Goal: Participate in discussion: Engage in conversation with other users on a specific topic

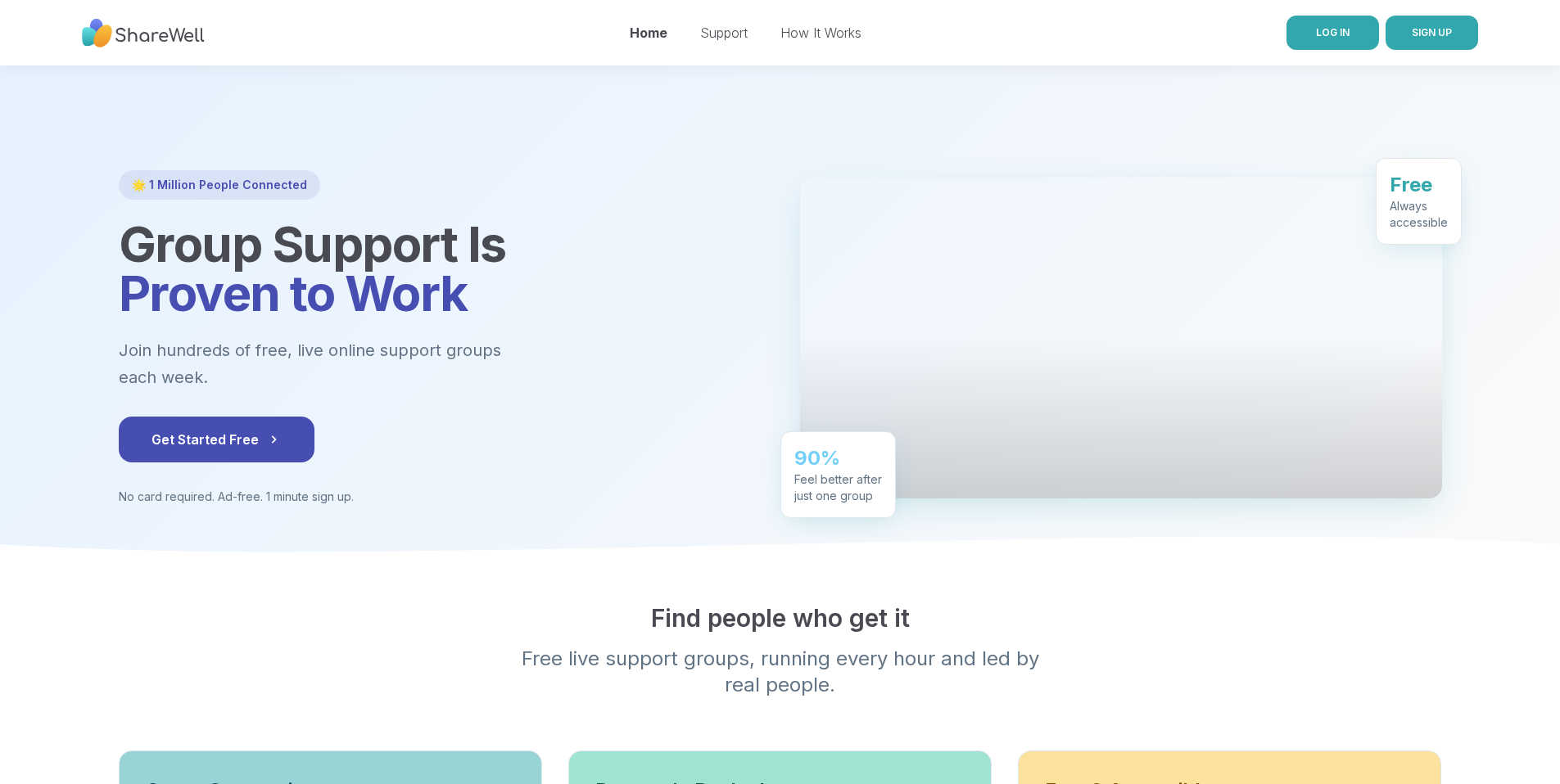
drag, startPoint x: 0, startPoint y: 0, endPoint x: 1314, endPoint y: 29, distance: 1314.3
click at [1314, 29] on link "LOG IN" at bounding box center [1333, 32] width 92 height 34
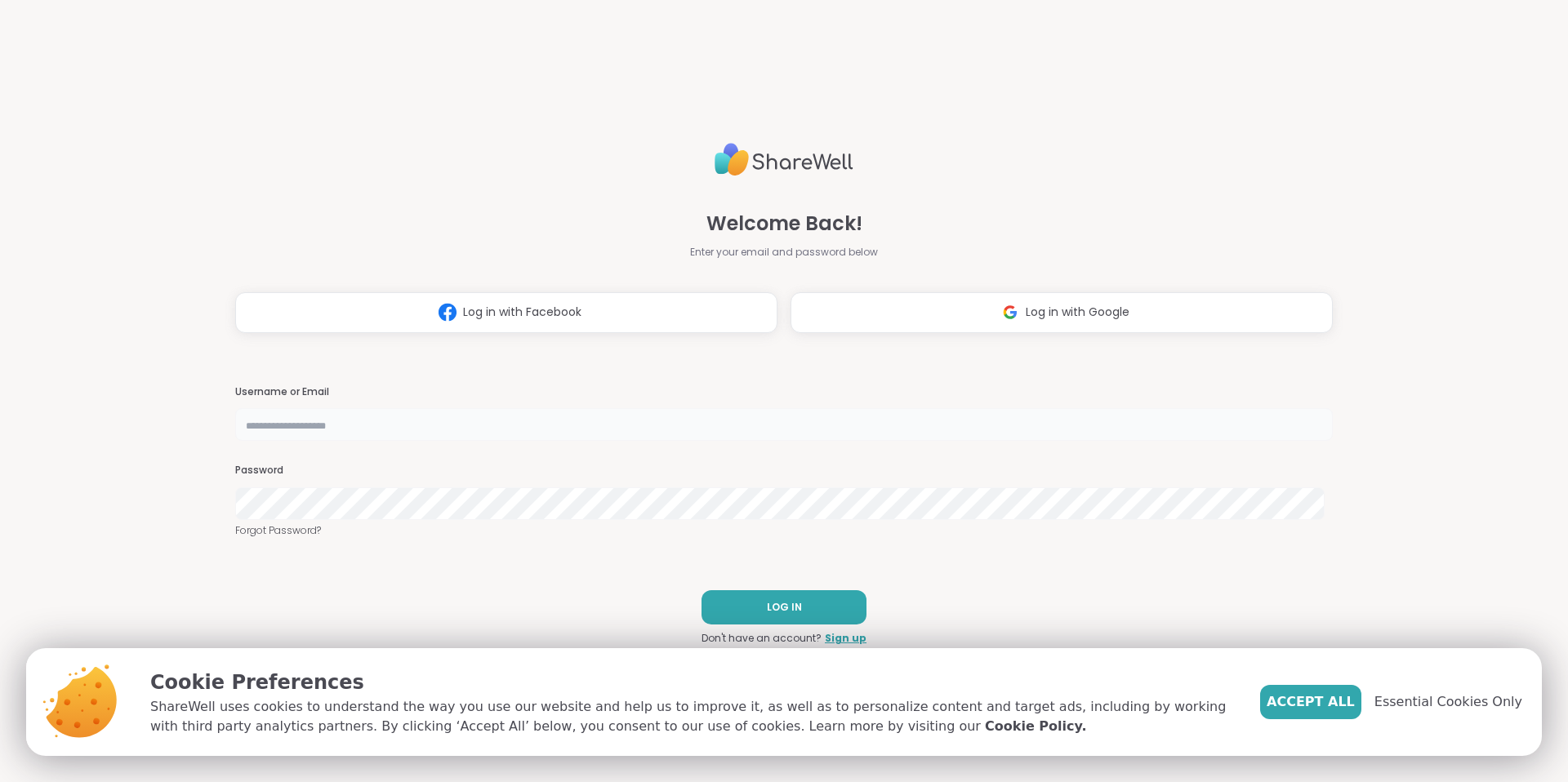
click at [394, 431] on input "text" at bounding box center [783, 424] width 1097 height 33
type input "**********"
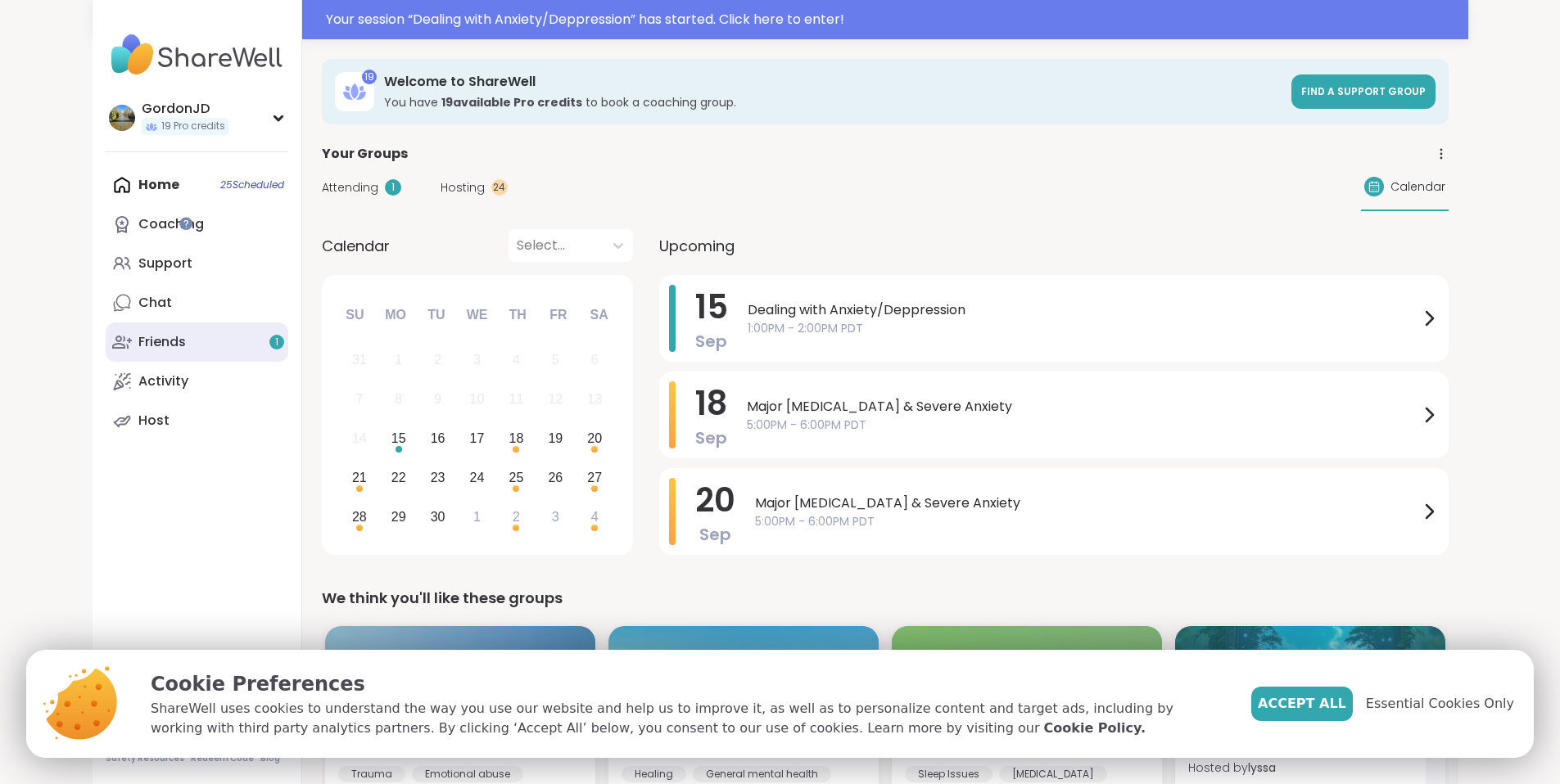
click at [106, 348] on link "Friends 1" at bounding box center [197, 342] width 183 height 39
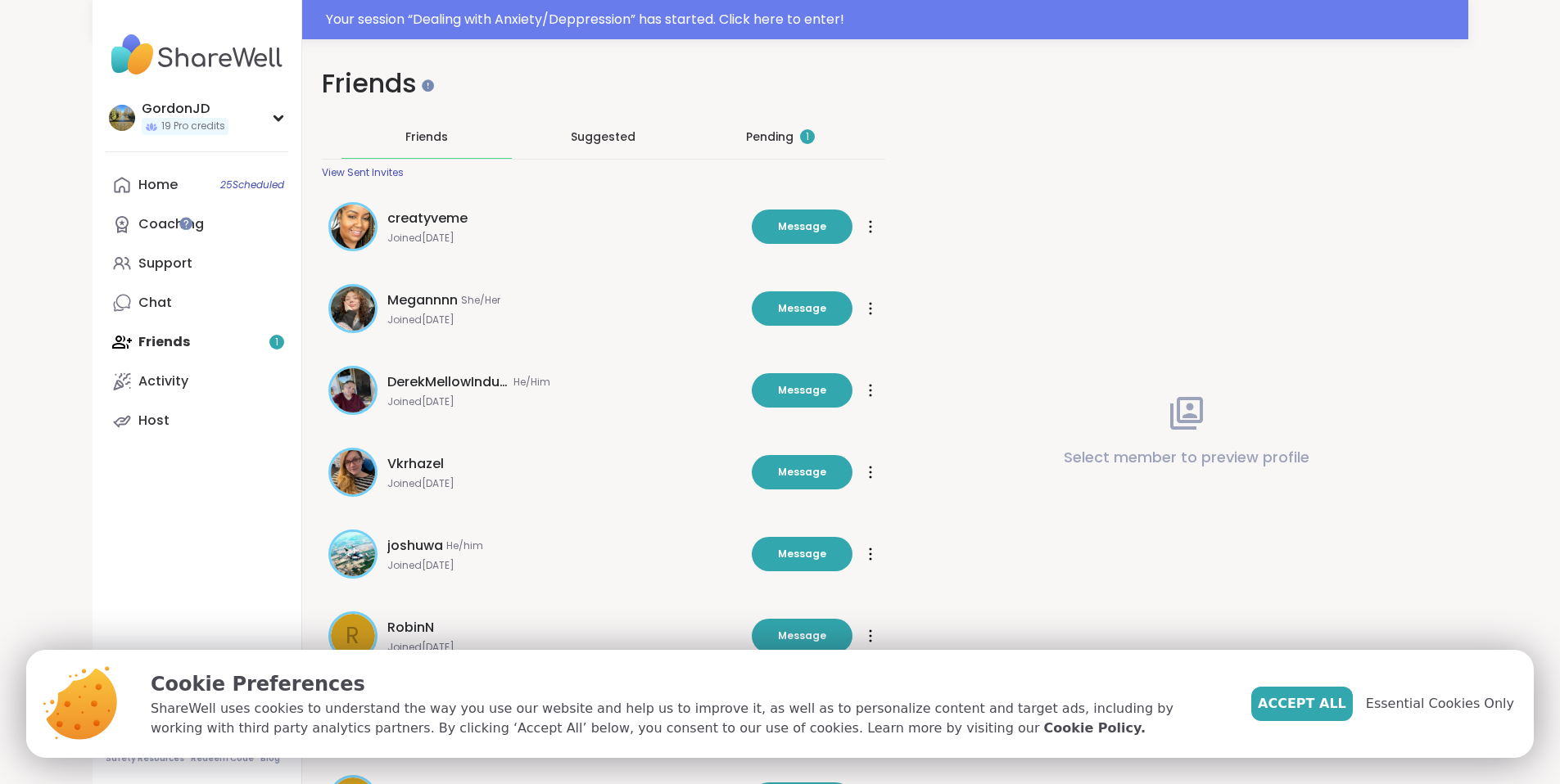
click at [771, 127] on div "Pending 1" at bounding box center [780, 137] width 170 height 43
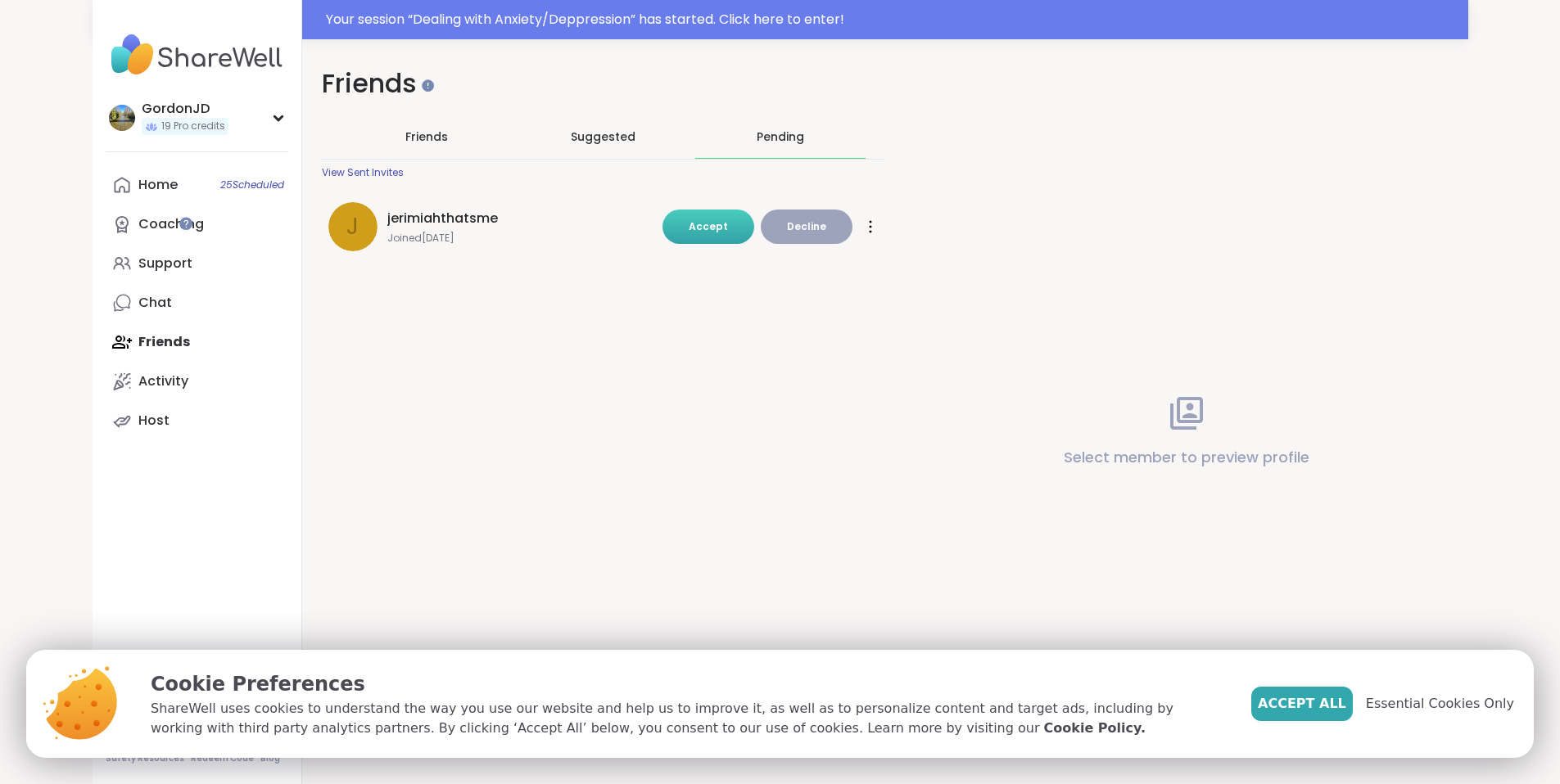
click at [716, 224] on span "Accept" at bounding box center [708, 226] width 39 height 14
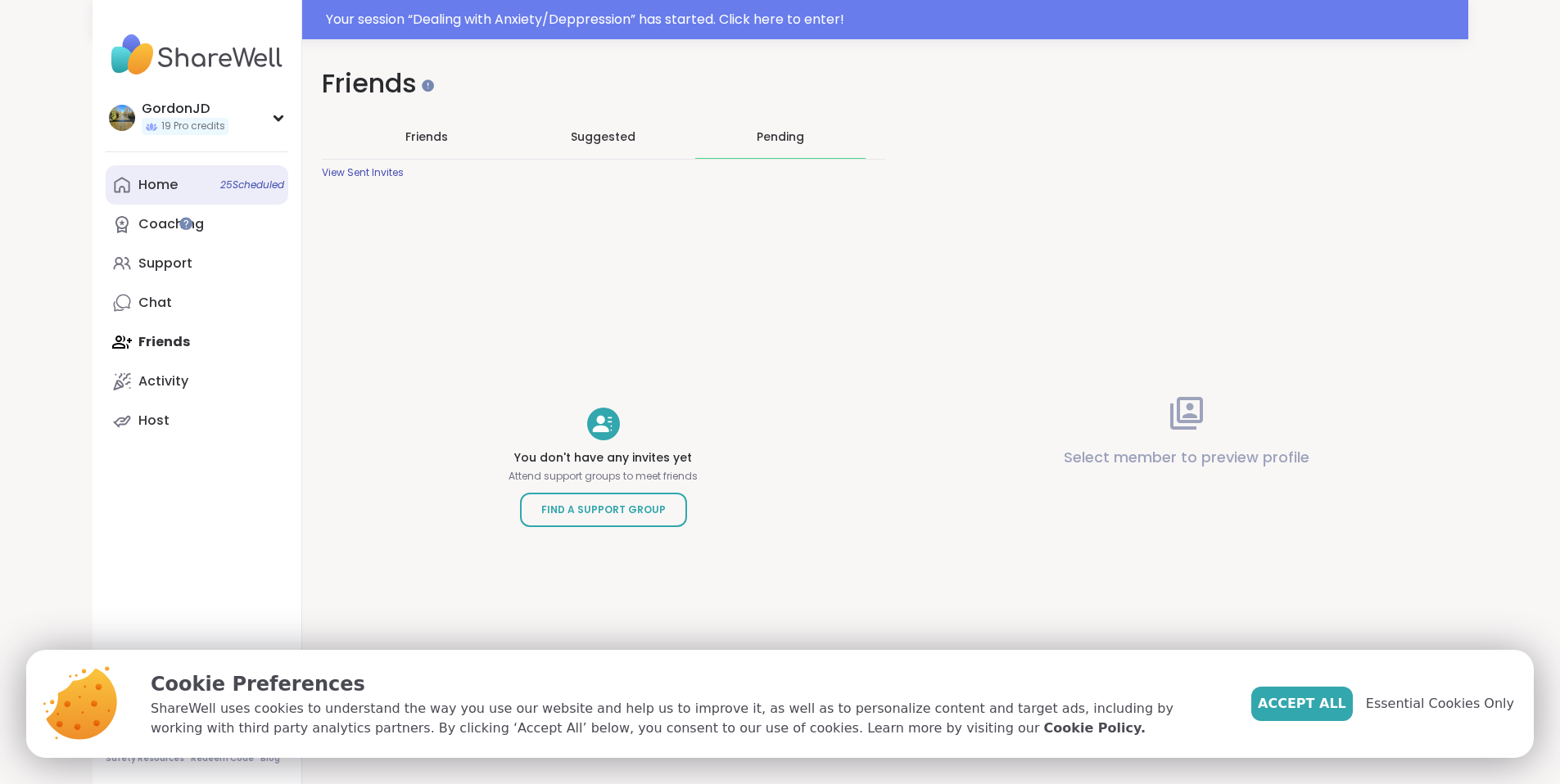
click at [139, 186] on div "Home 25 Scheduled" at bounding box center [159, 185] width 39 height 18
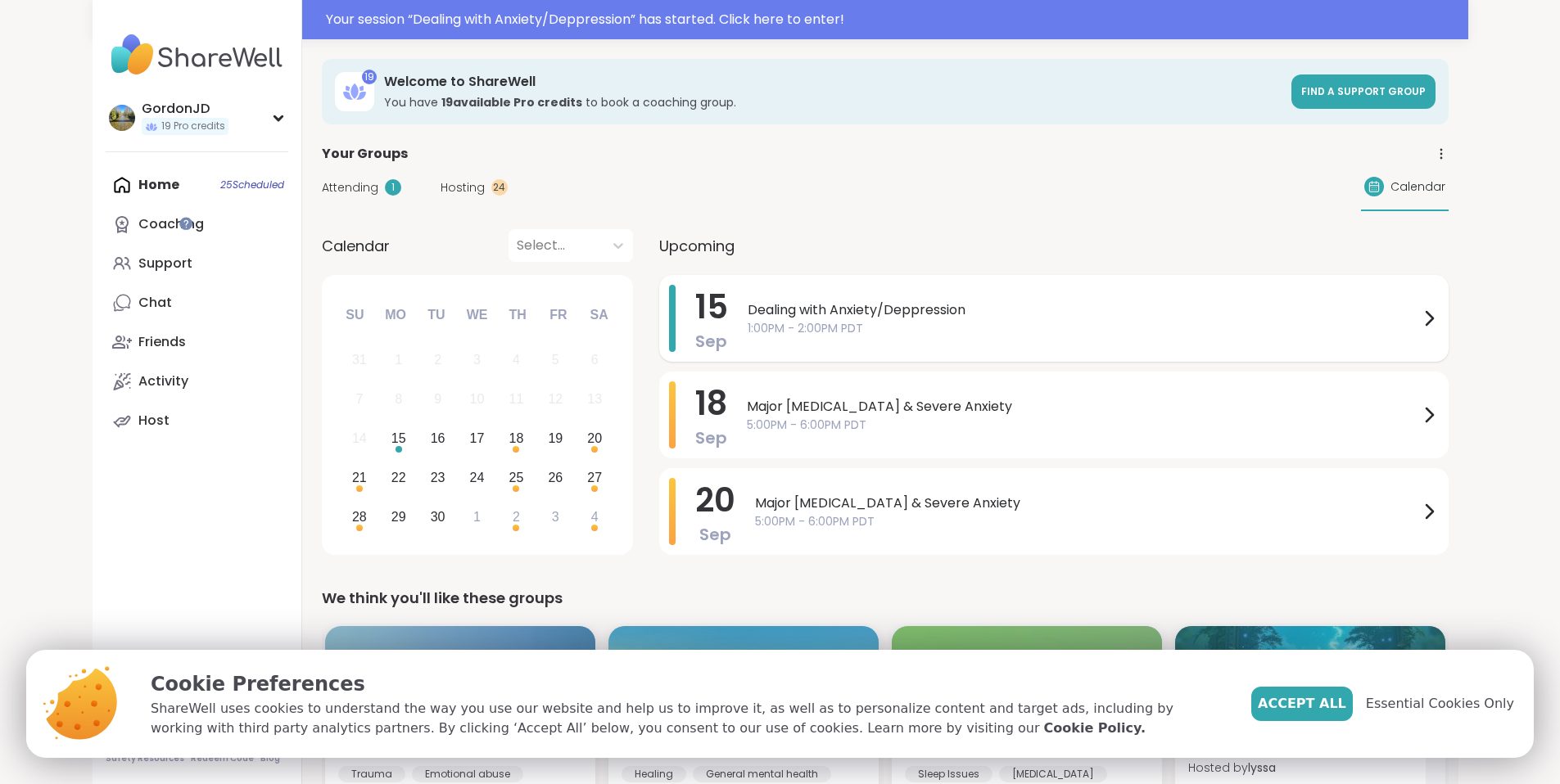
click at [748, 339] on div "Dealing with Anxiety/Deppression 1:00PM - 2:00PM PDT" at bounding box center [1093, 318] width 691 height 67
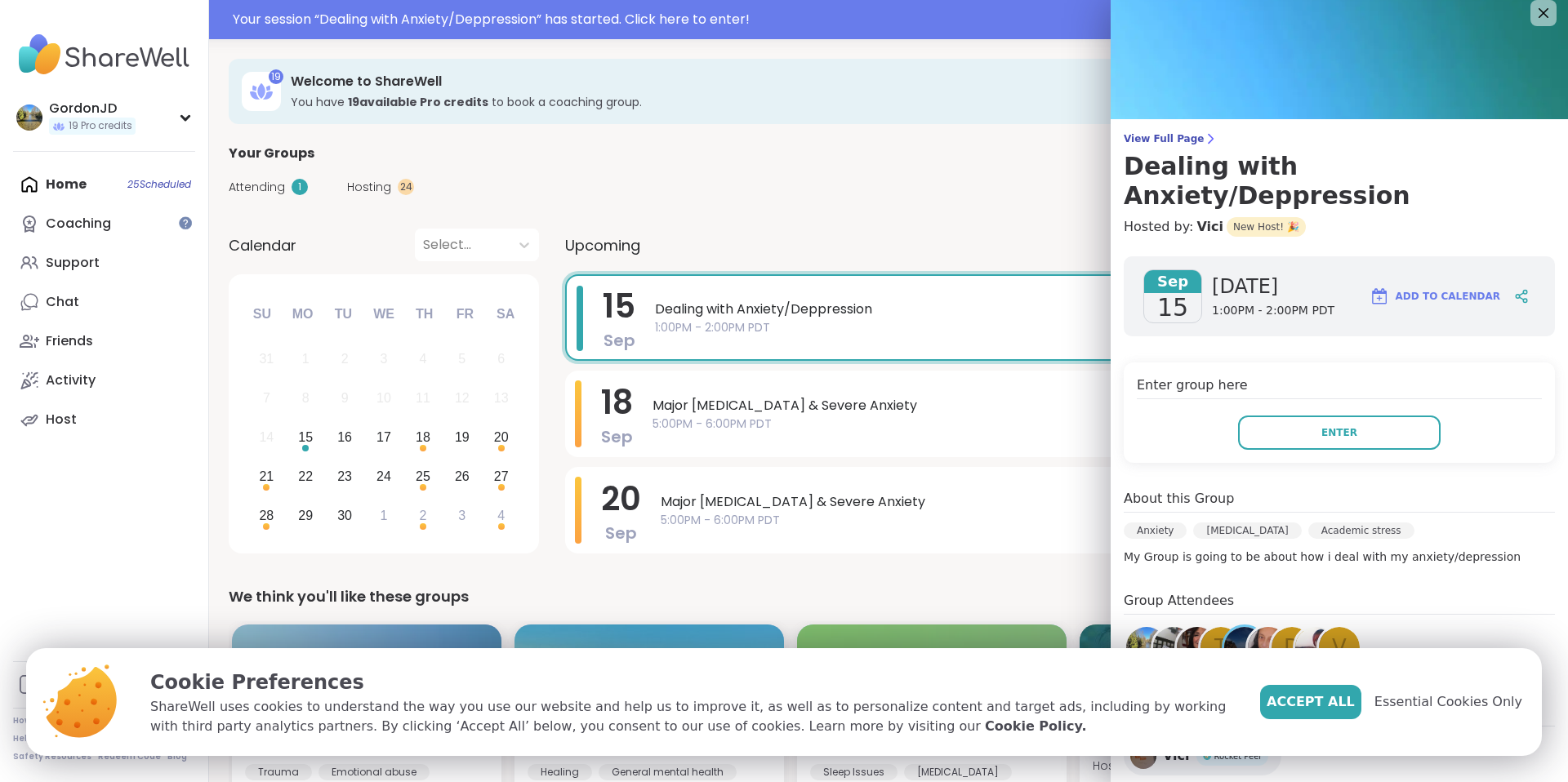
scroll to position [21, 0]
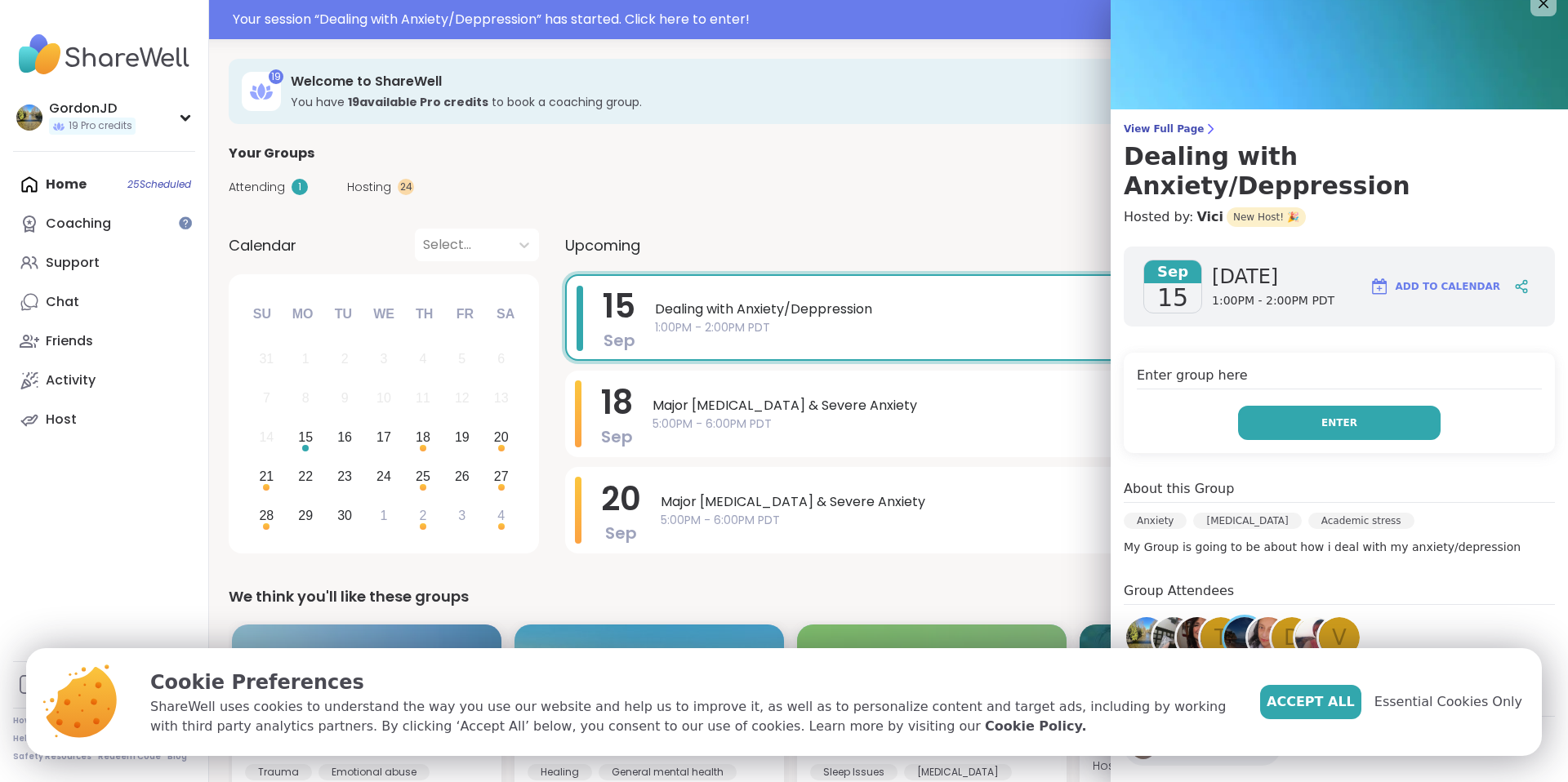
click at [1322, 416] on span "Enter" at bounding box center [1339, 423] width 36 height 14
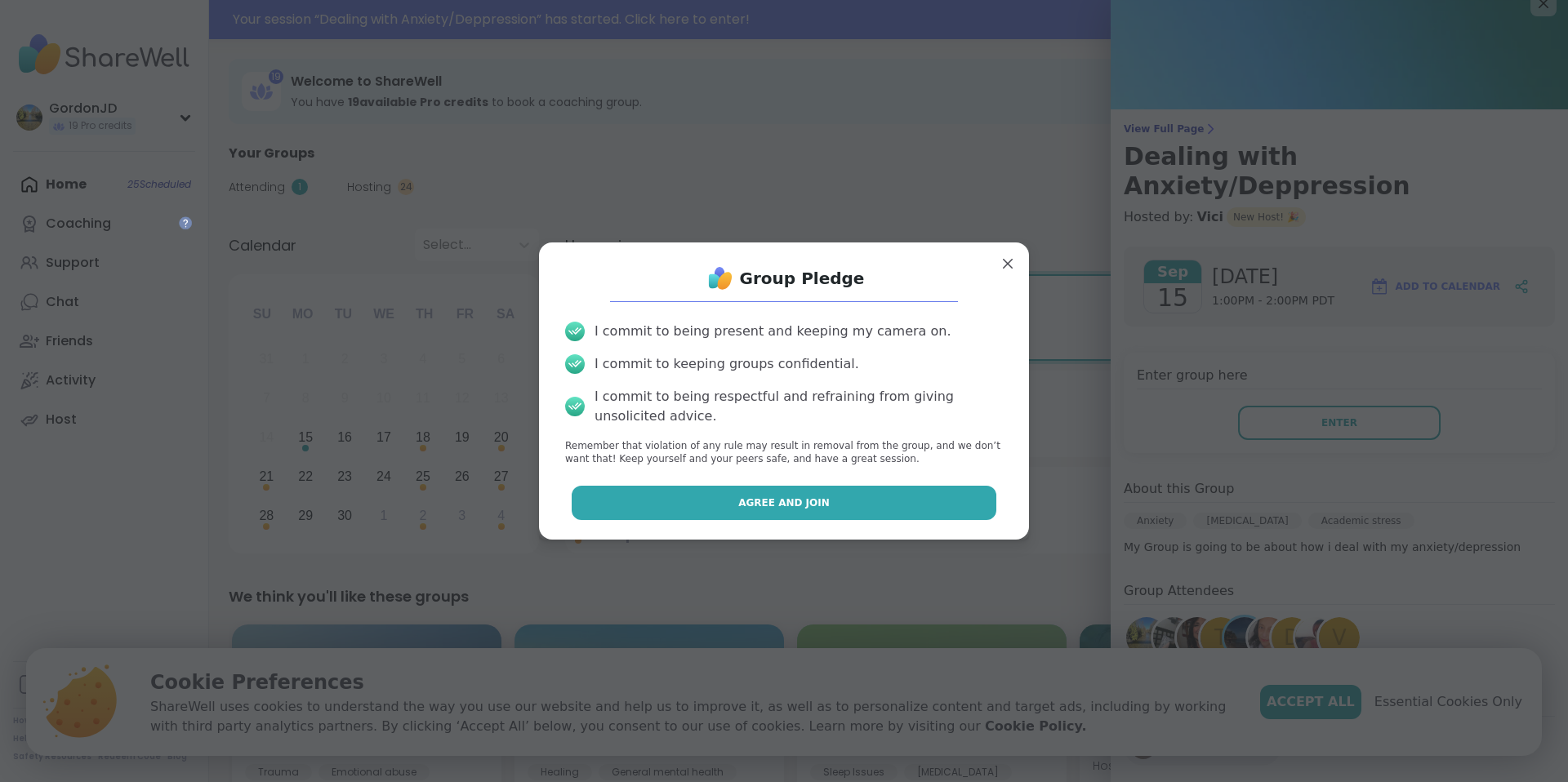
click at [807, 488] on button "Agree and Join" at bounding box center [784, 503] width 425 height 34
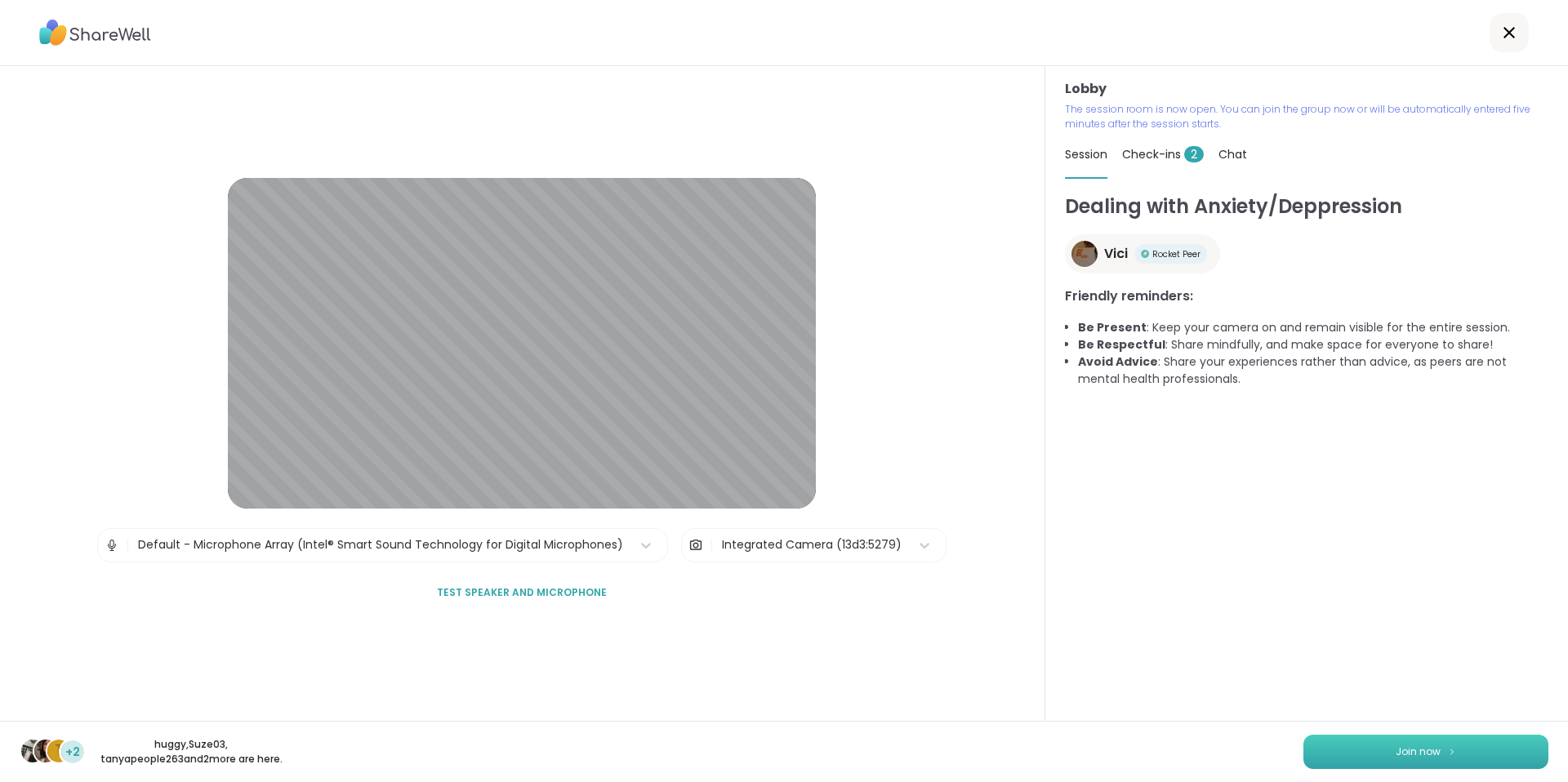
click at [1447, 756] on button "Join now" at bounding box center [1426, 752] width 245 height 34
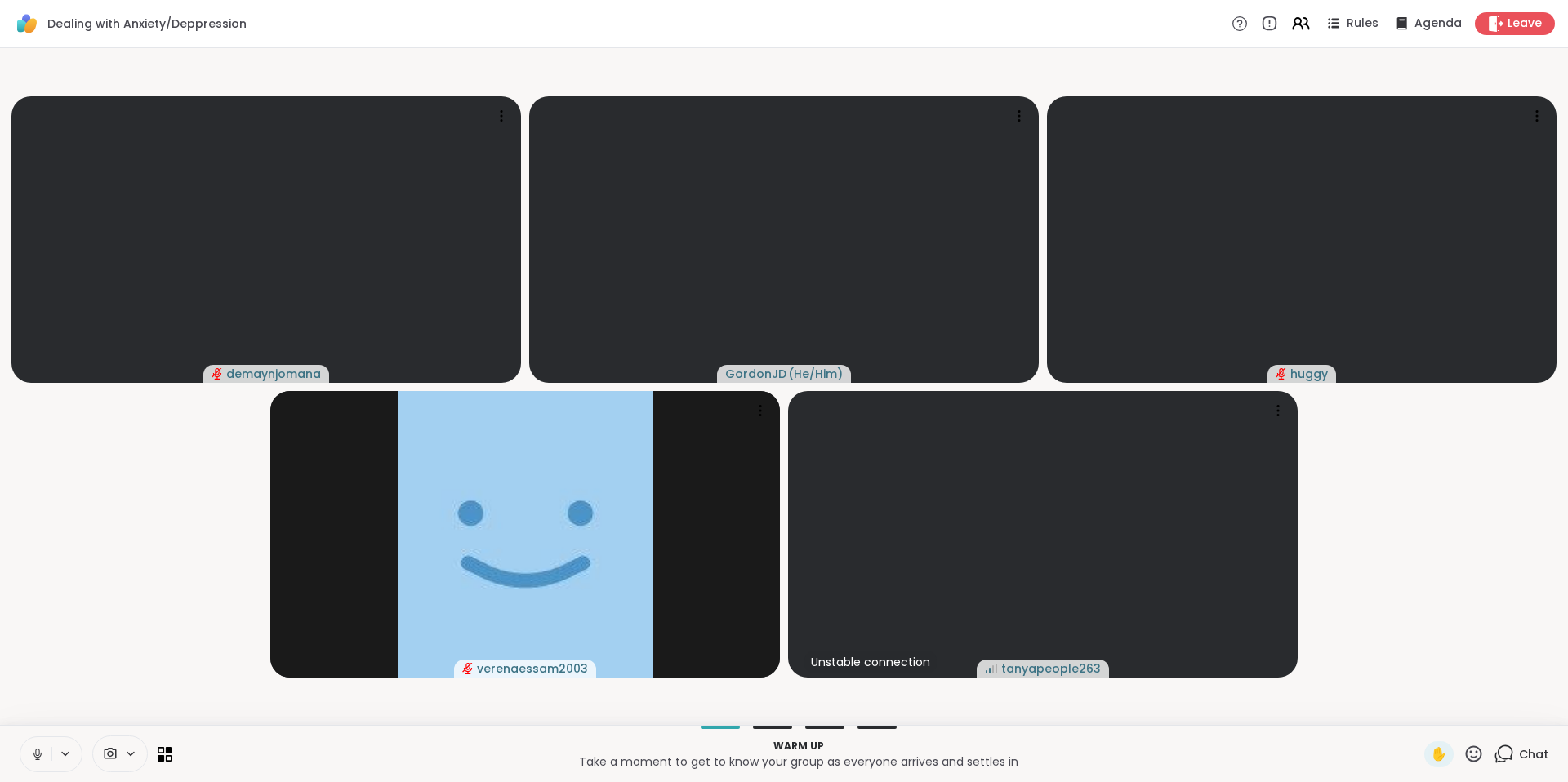
click at [38, 750] on icon at bounding box center [38, 754] width 14 height 14
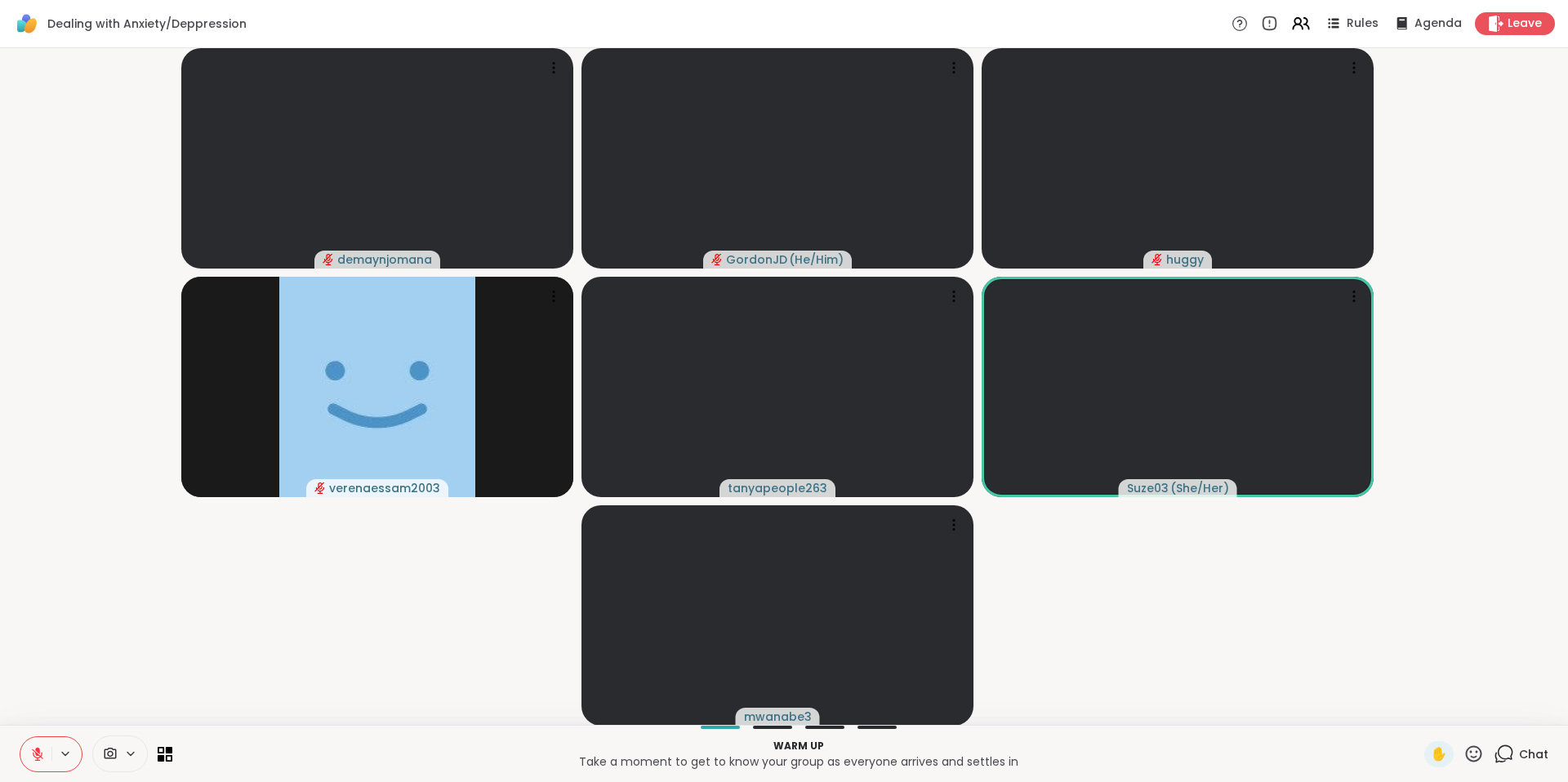
click at [1519, 752] on span "Chat" at bounding box center [1533, 754] width 29 height 16
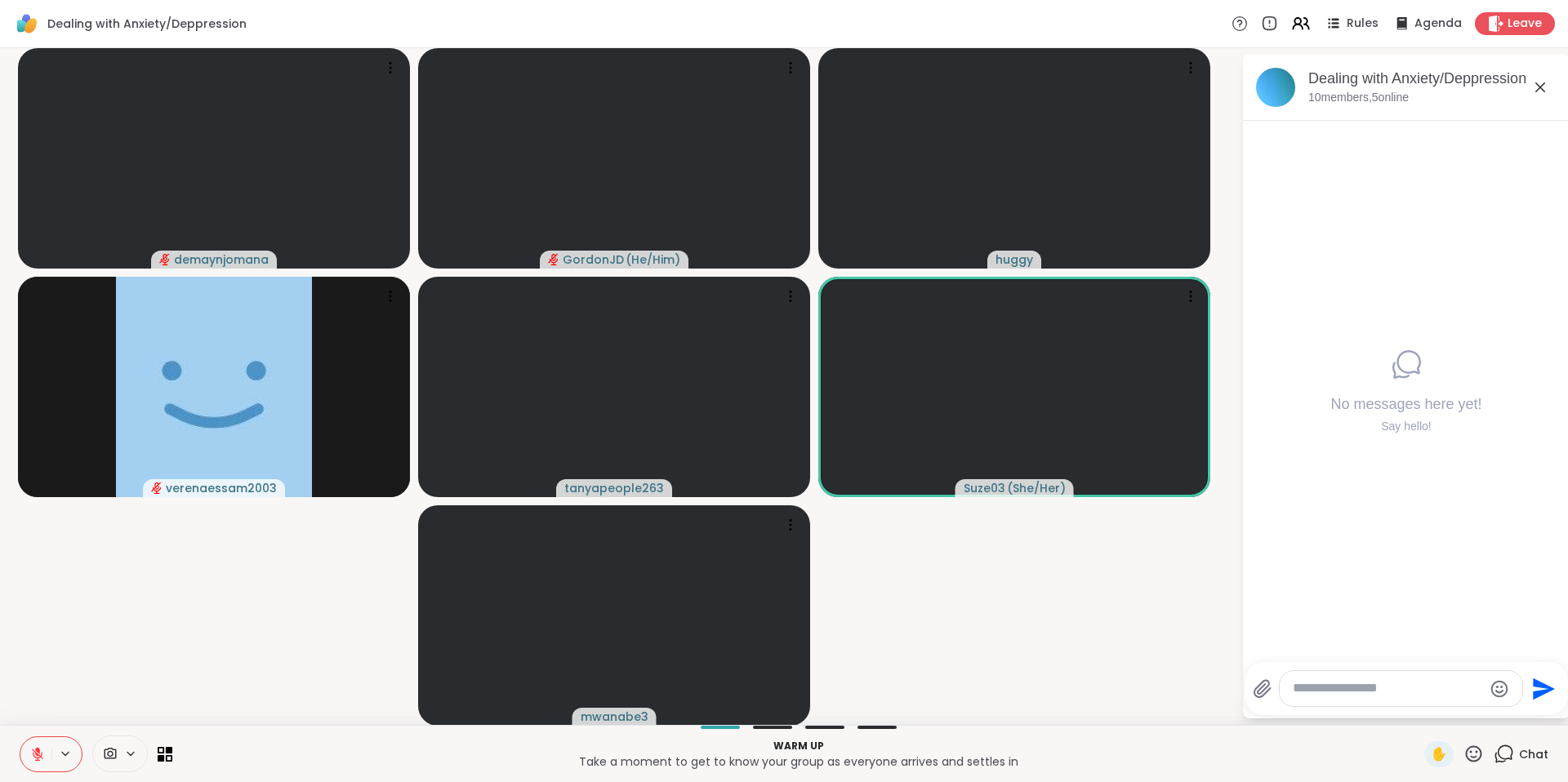
click at [32, 752] on icon at bounding box center [38, 754] width 14 height 14
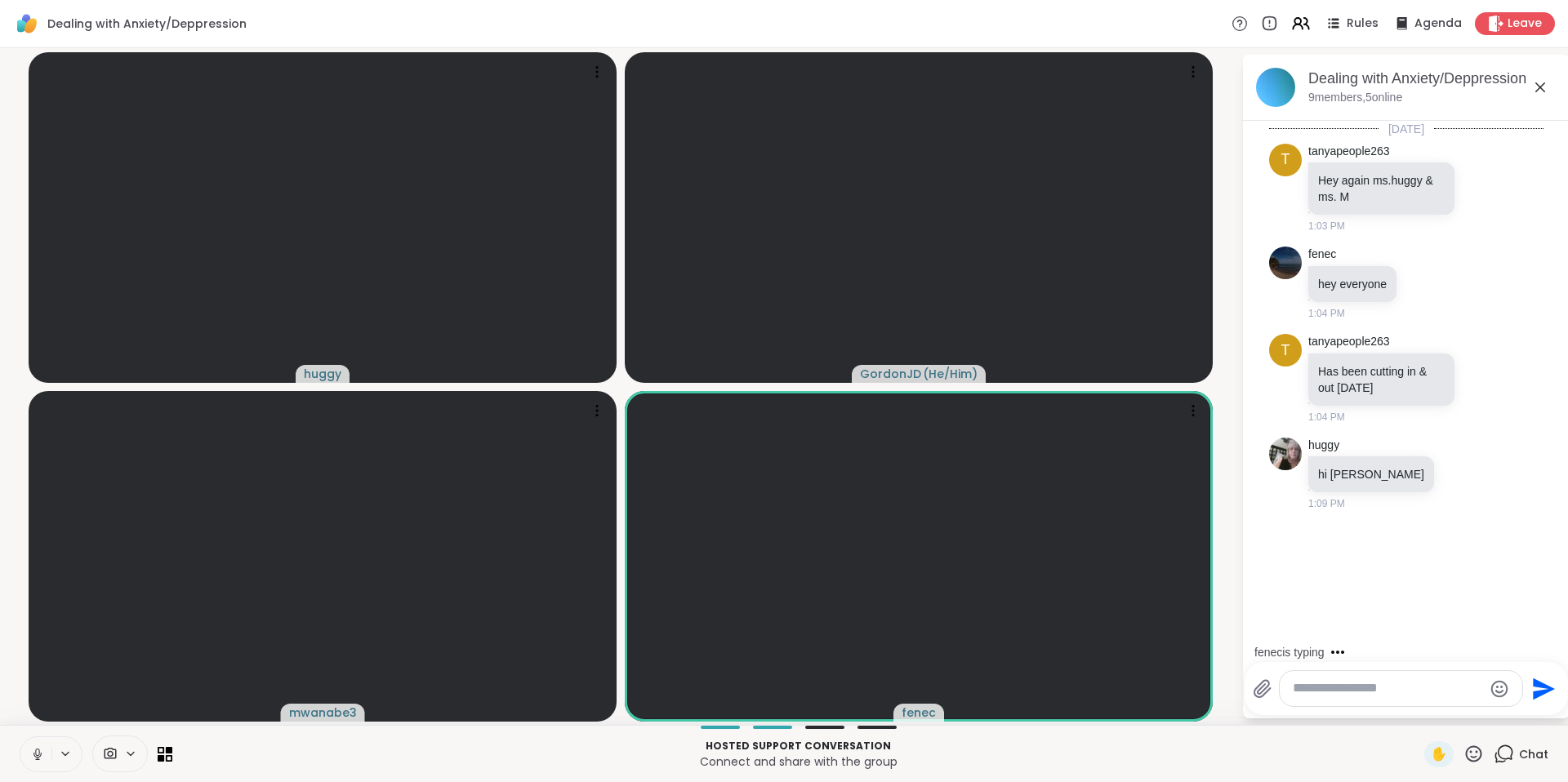
click at [1392, 700] on div at bounding box center [1401, 688] width 243 height 35
click at [1392, 695] on textarea "Type your message" at bounding box center [1388, 688] width 190 height 17
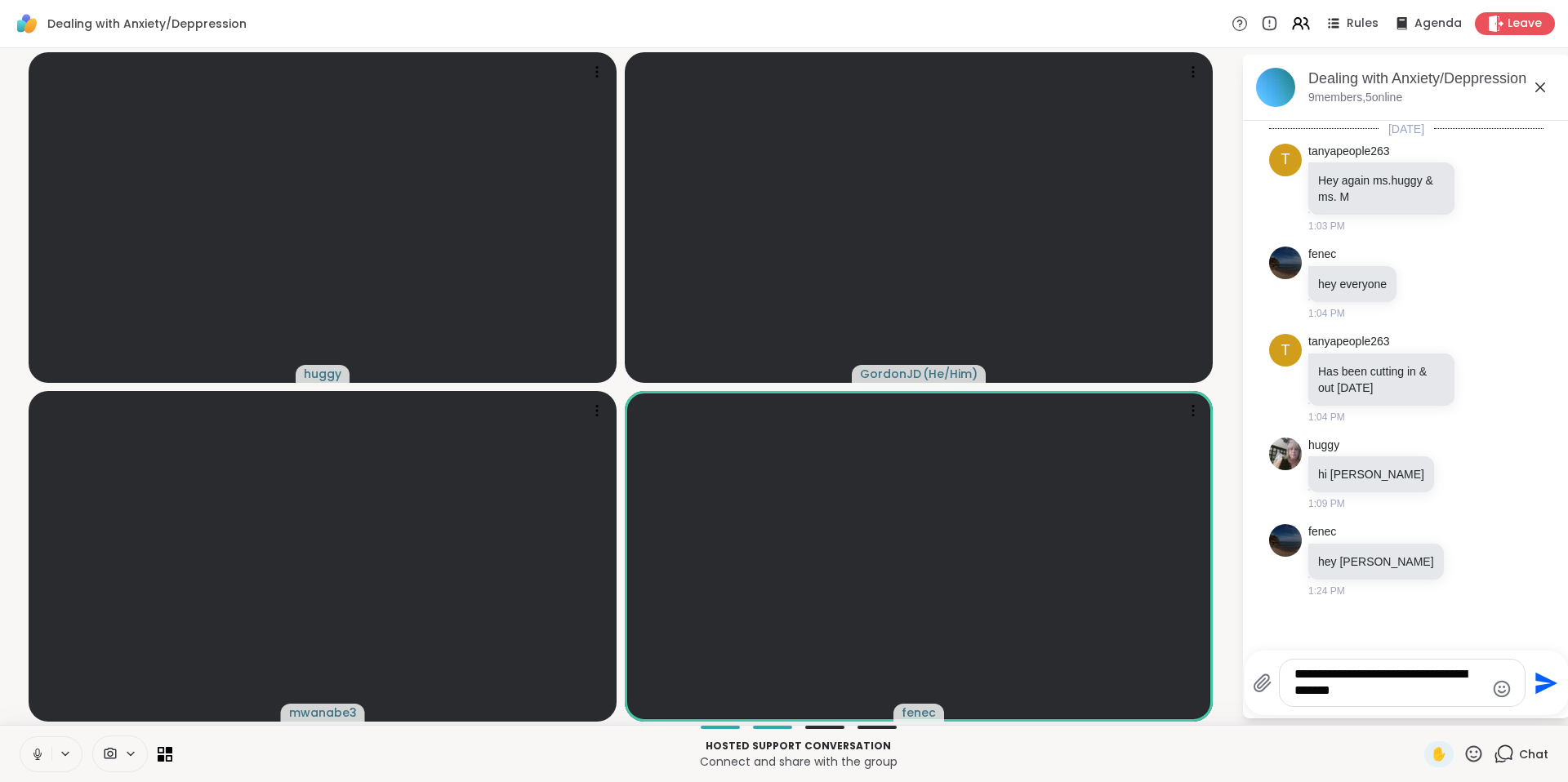
type textarea "**********"
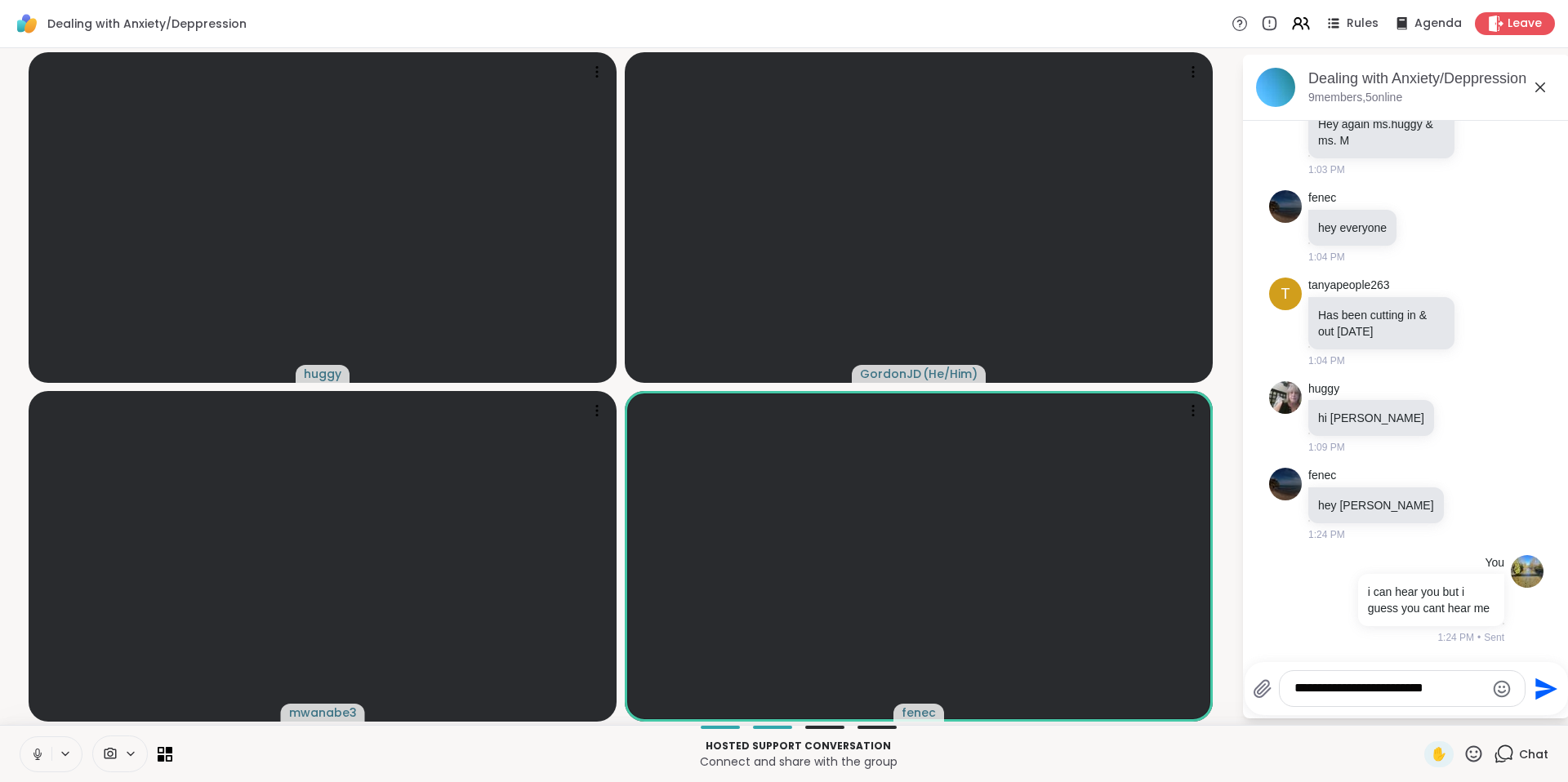
type textarea "**********"
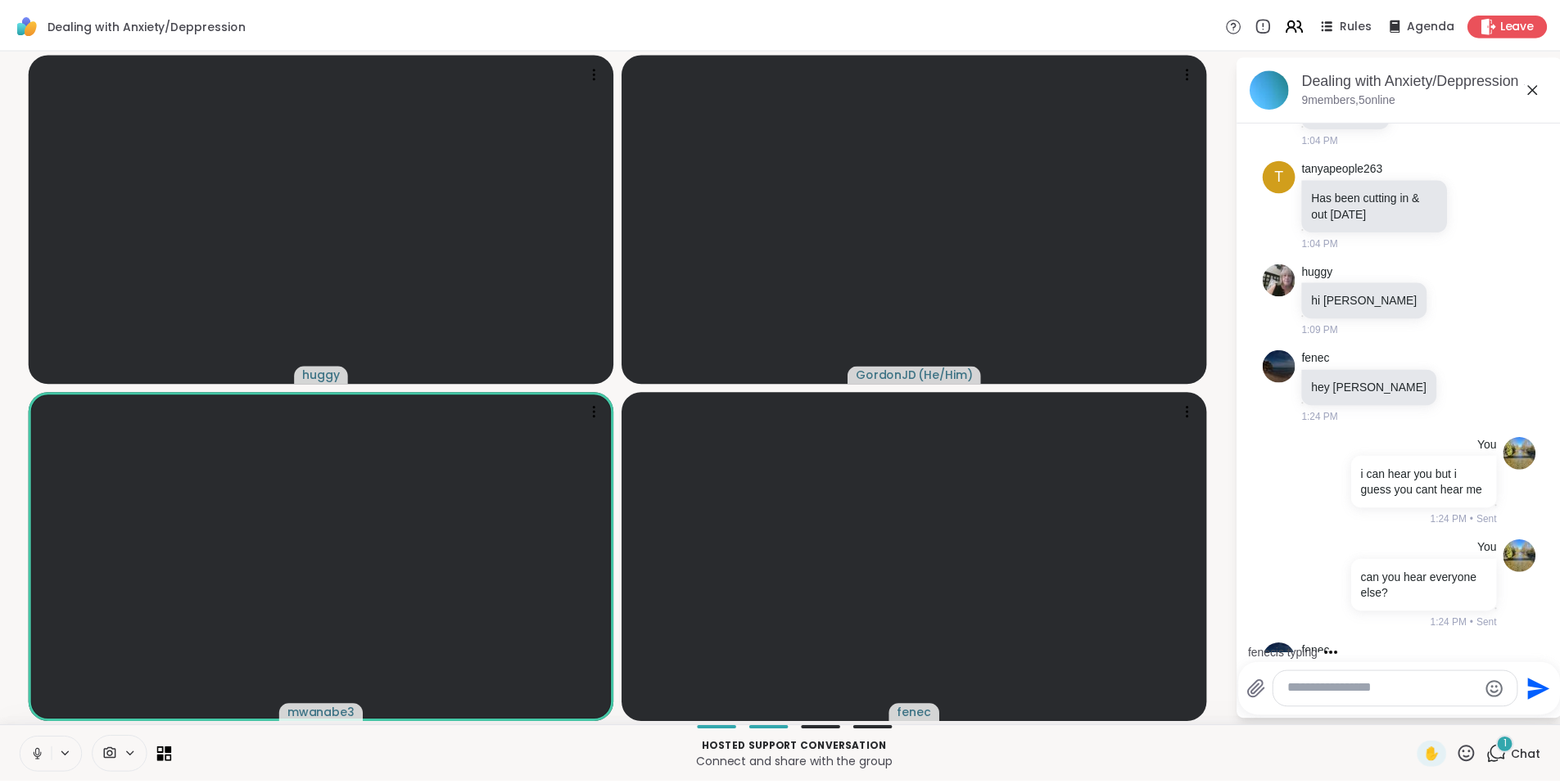
scroll to position [280, 0]
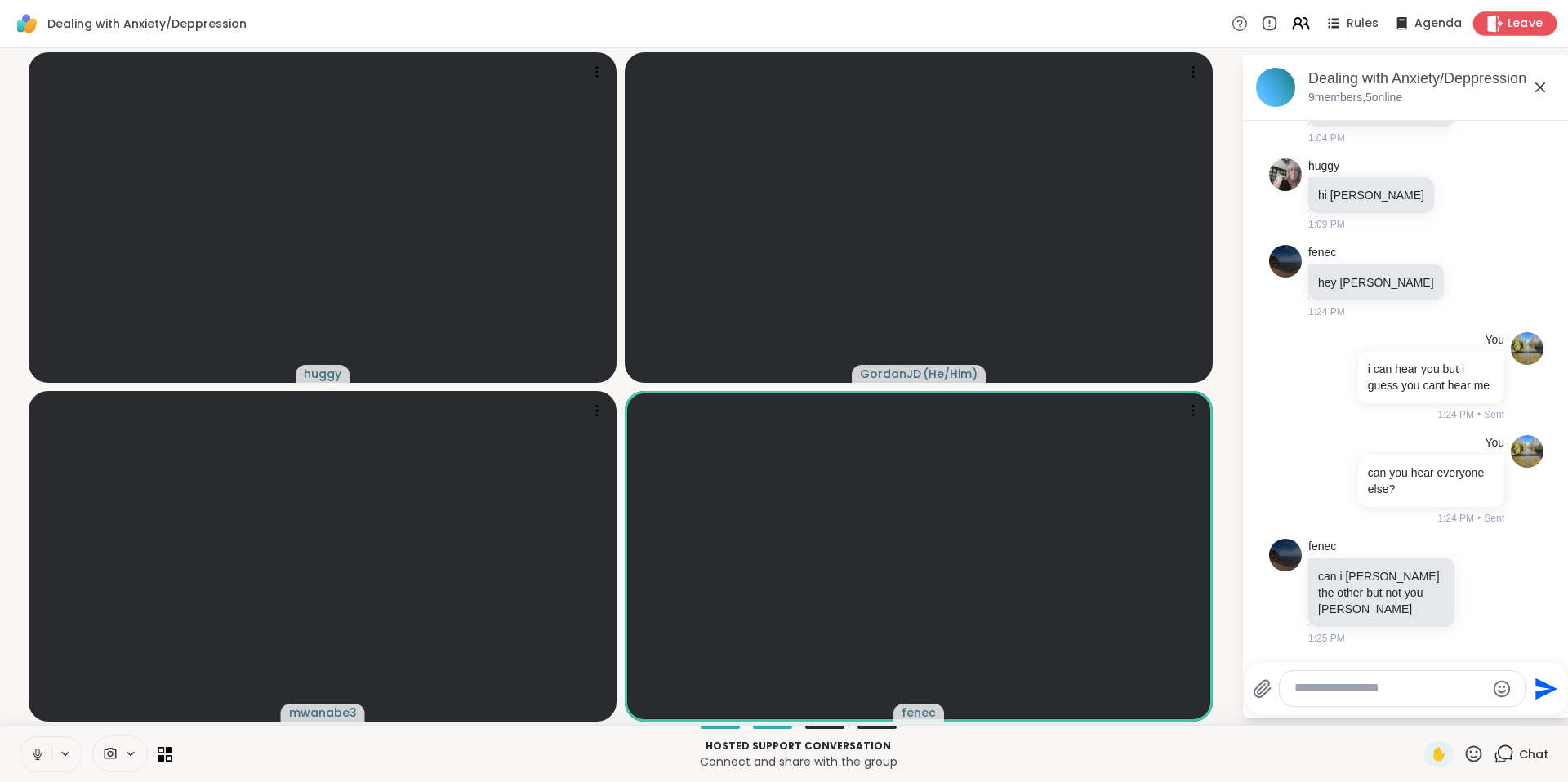
click at [1507, 18] on span "Leave" at bounding box center [1525, 23] width 36 height 17
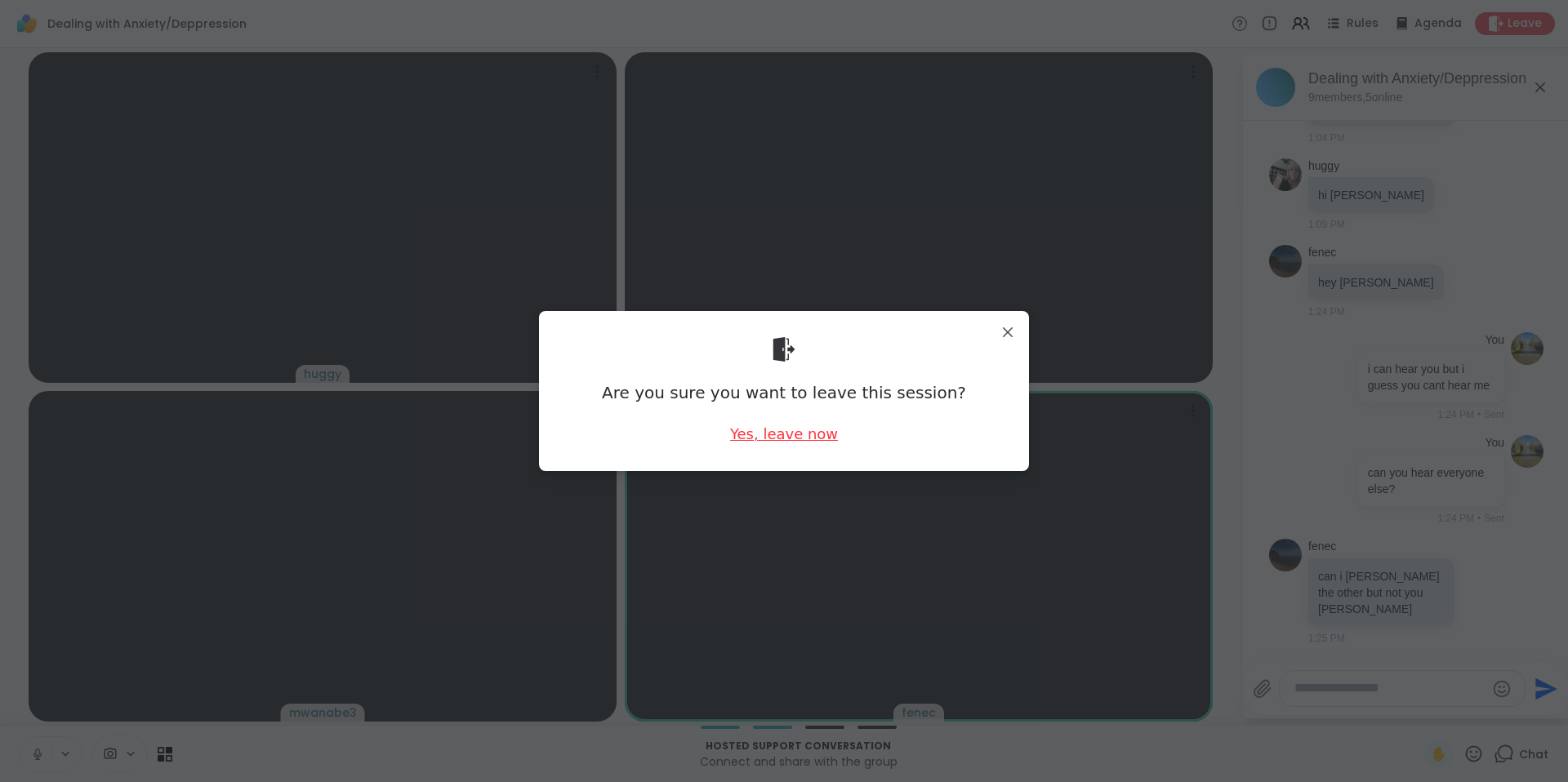
click at [760, 432] on div "Yes, leave now" at bounding box center [784, 434] width 108 height 21
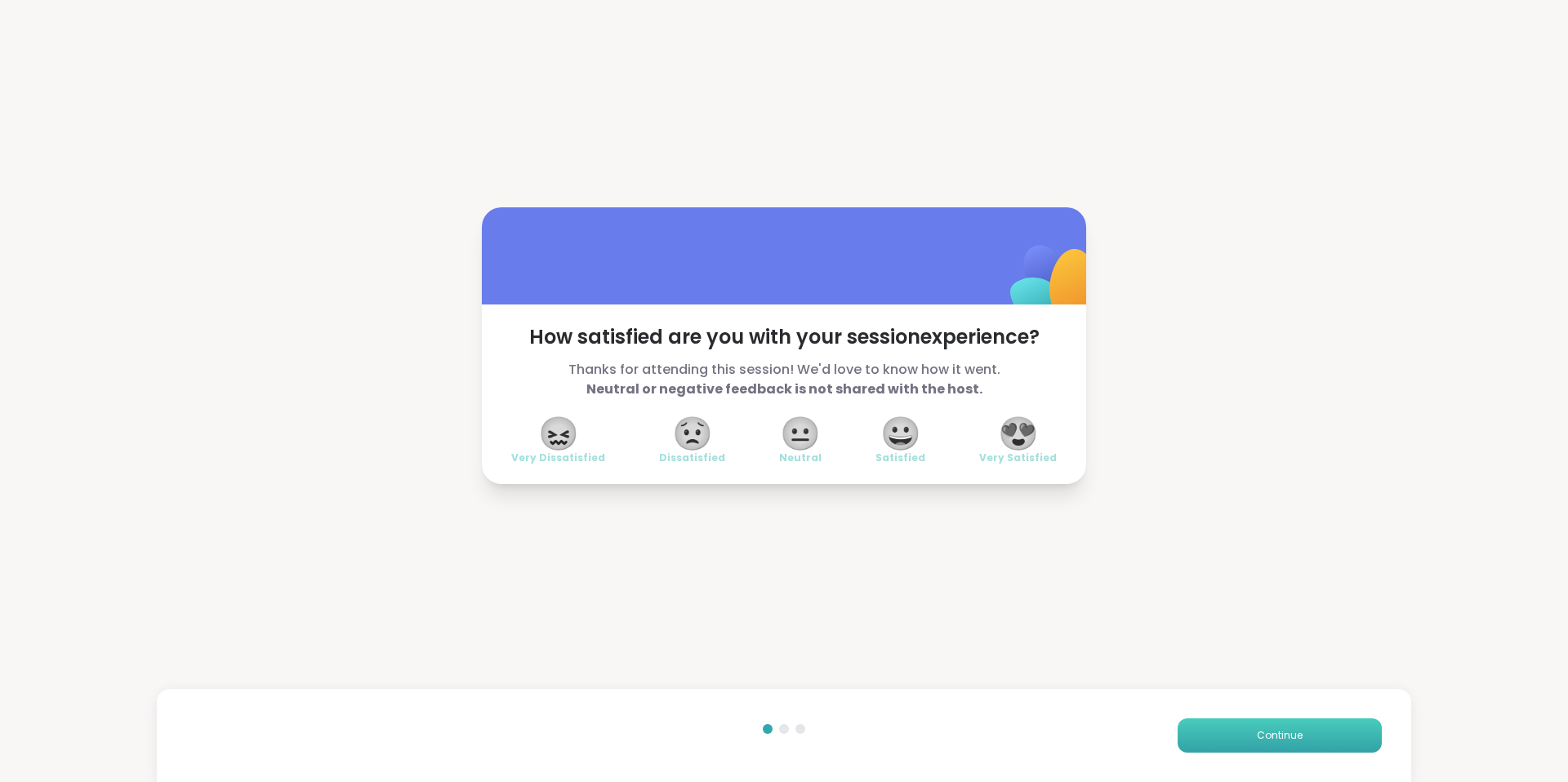
click at [1287, 724] on button "Continue" at bounding box center [1280, 736] width 204 height 34
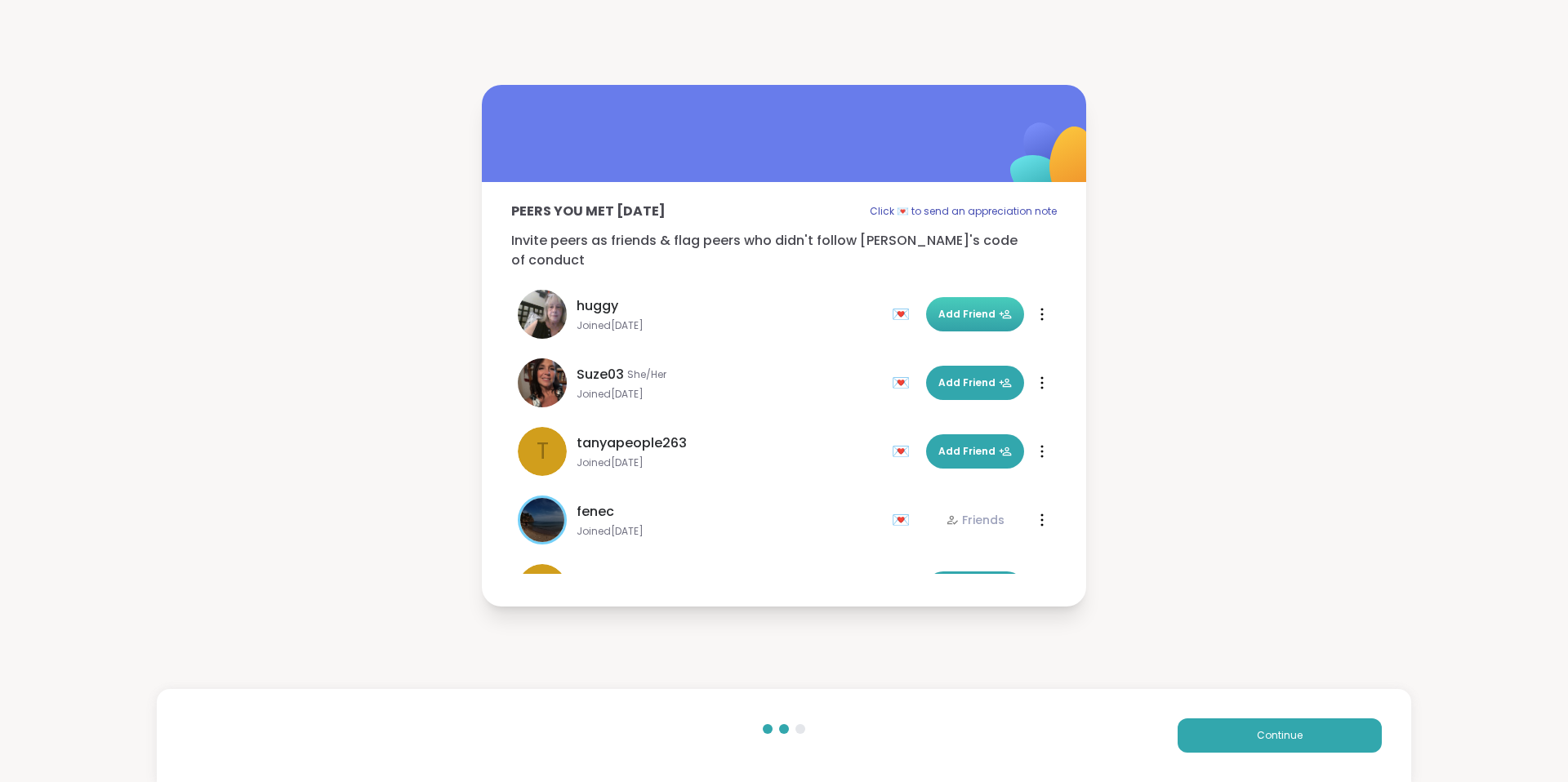
click at [975, 307] on span "Add Friend" at bounding box center [975, 314] width 73 height 14
click at [1266, 738] on span "Continue" at bounding box center [1280, 736] width 46 height 14
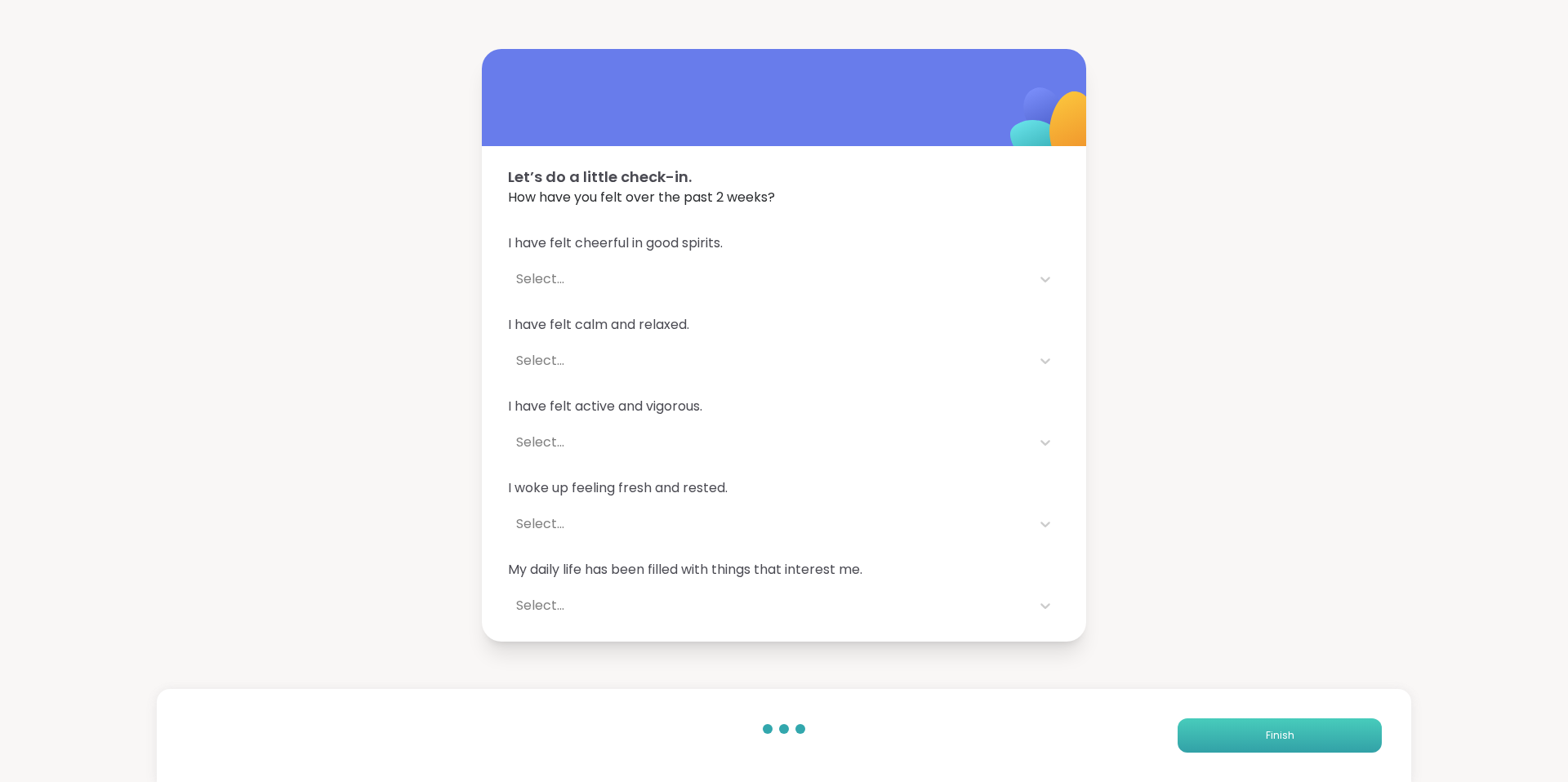
click at [1266, 738] on span "Finish" at bounding box center [1280, 736] width 29 height 14
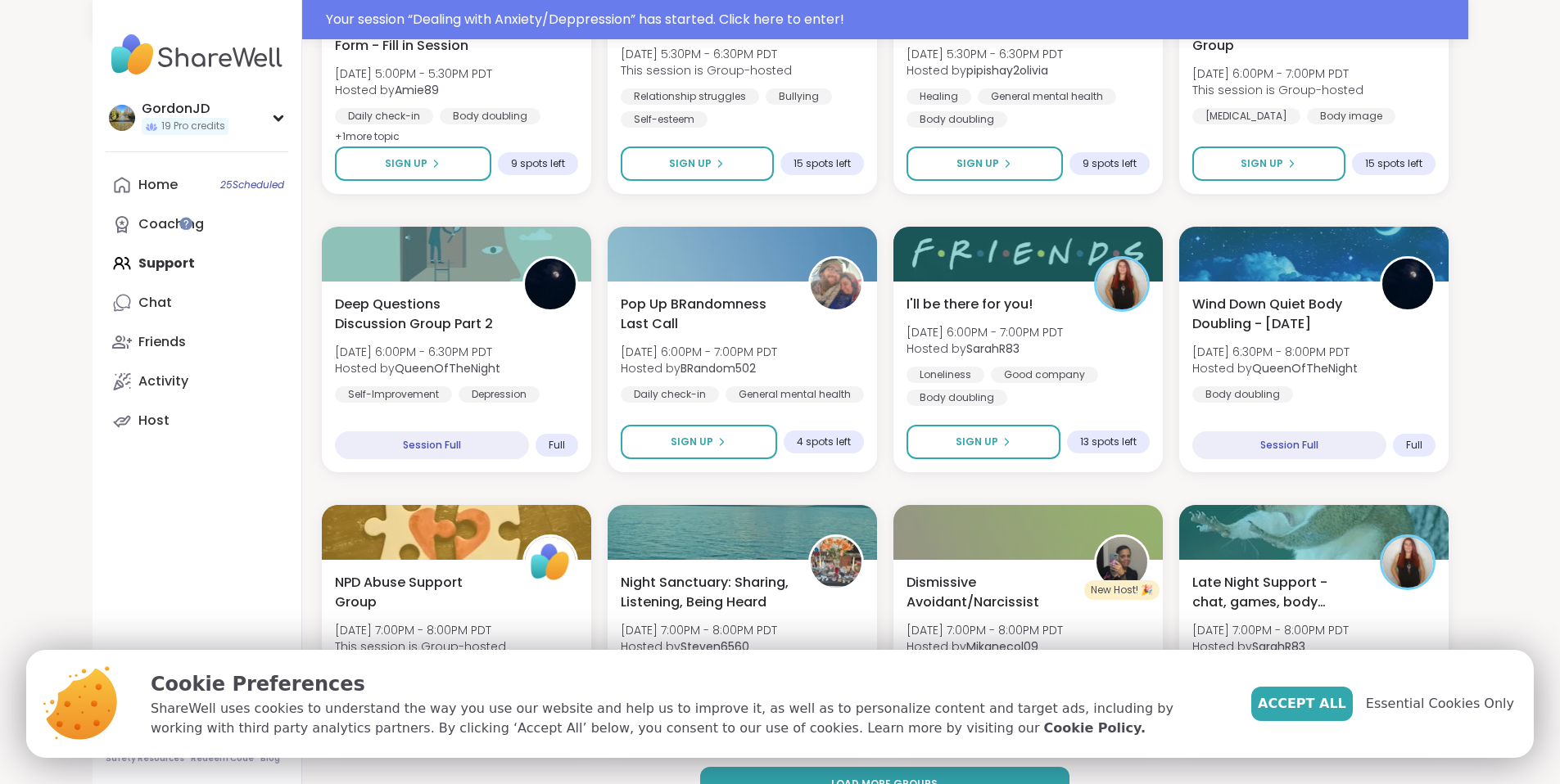
scroll to position [2111, 0]
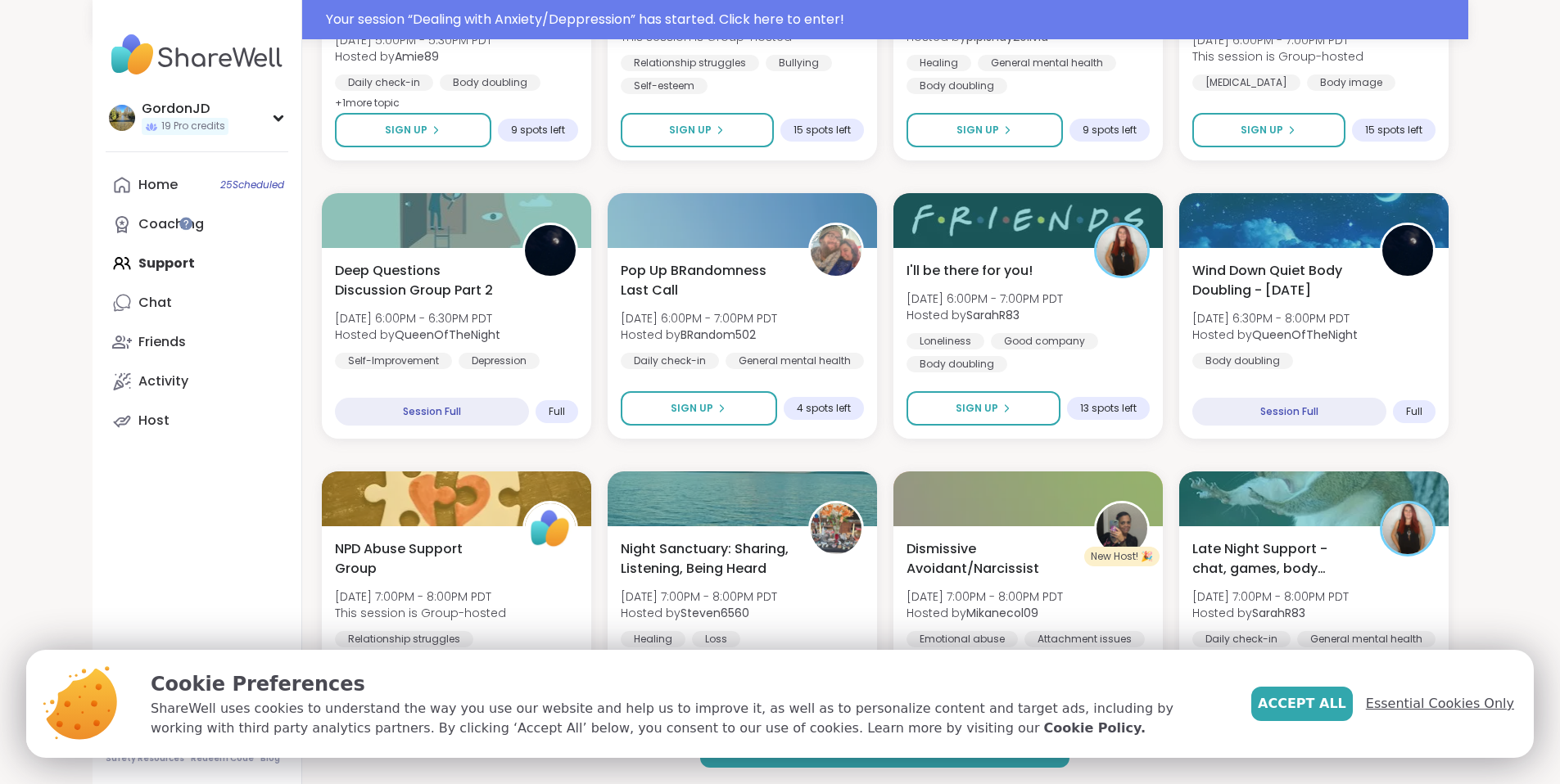
click at [1430, 699] on span "Essential Cookies Only" at bounding box center [1440, 704] width 149 height 20
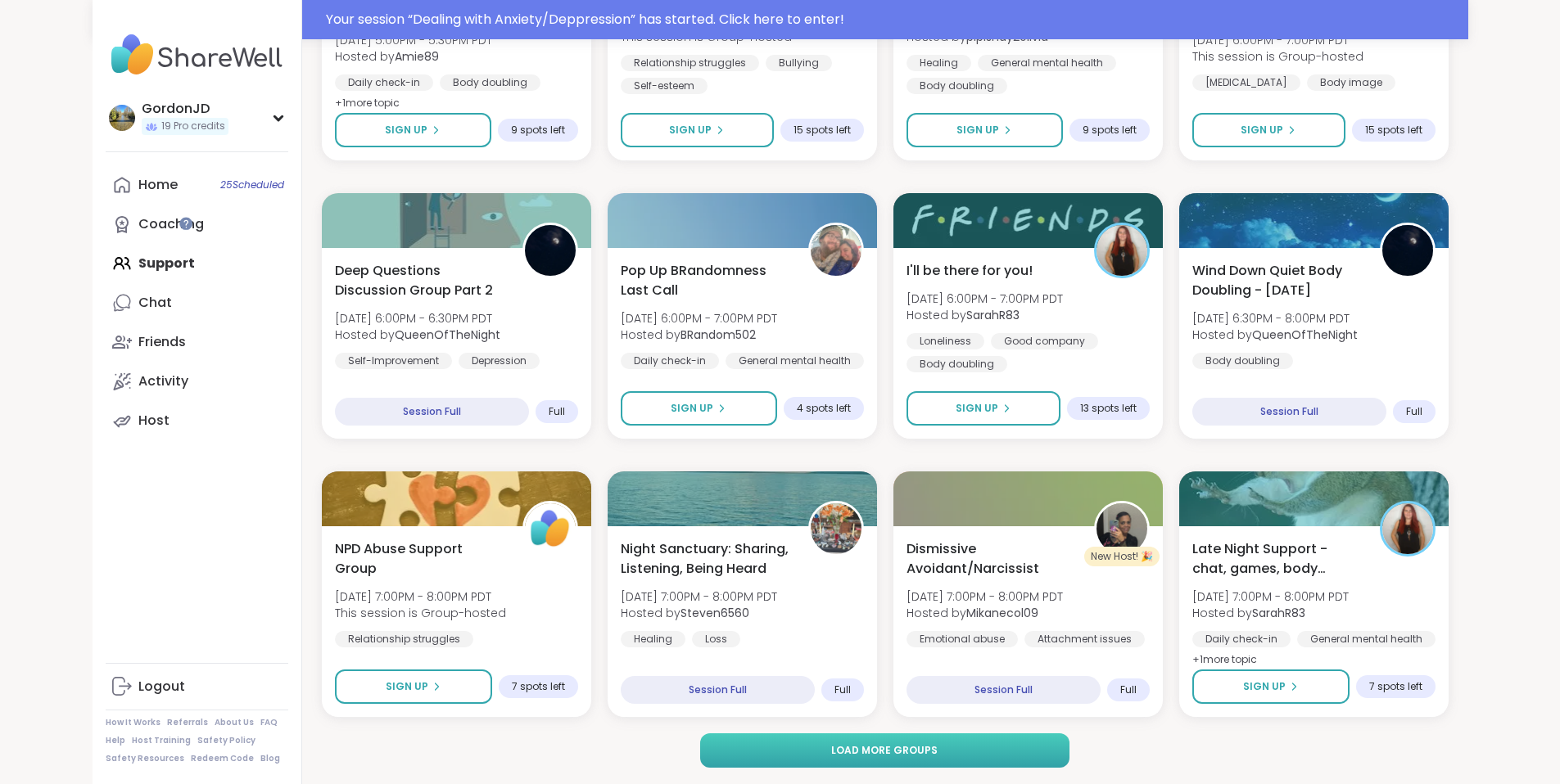
click at [957, 753] on button "Load more groups" at bounding box center [885, 750] width 369 height 34
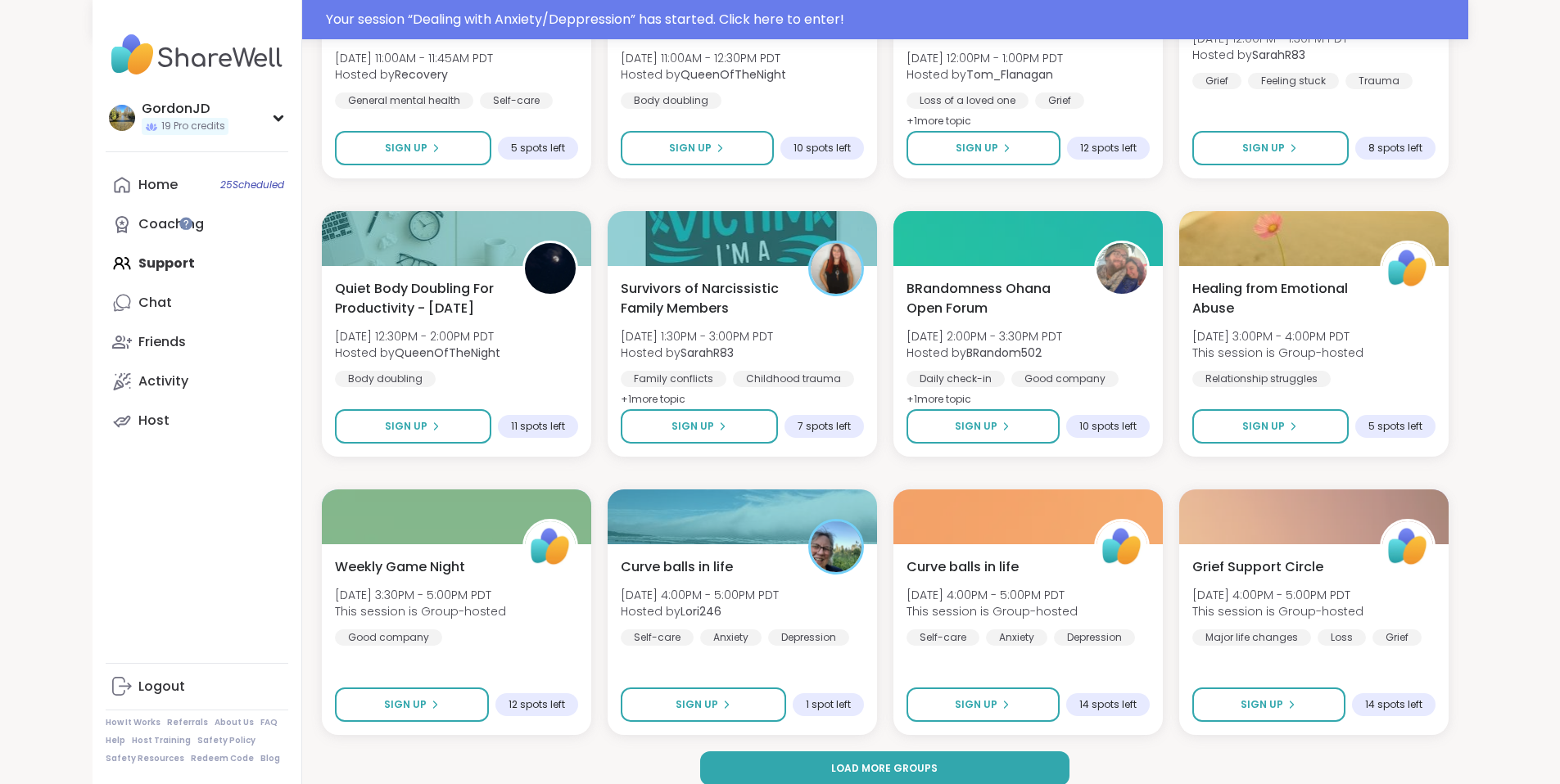
scroll to position [4615, 0]
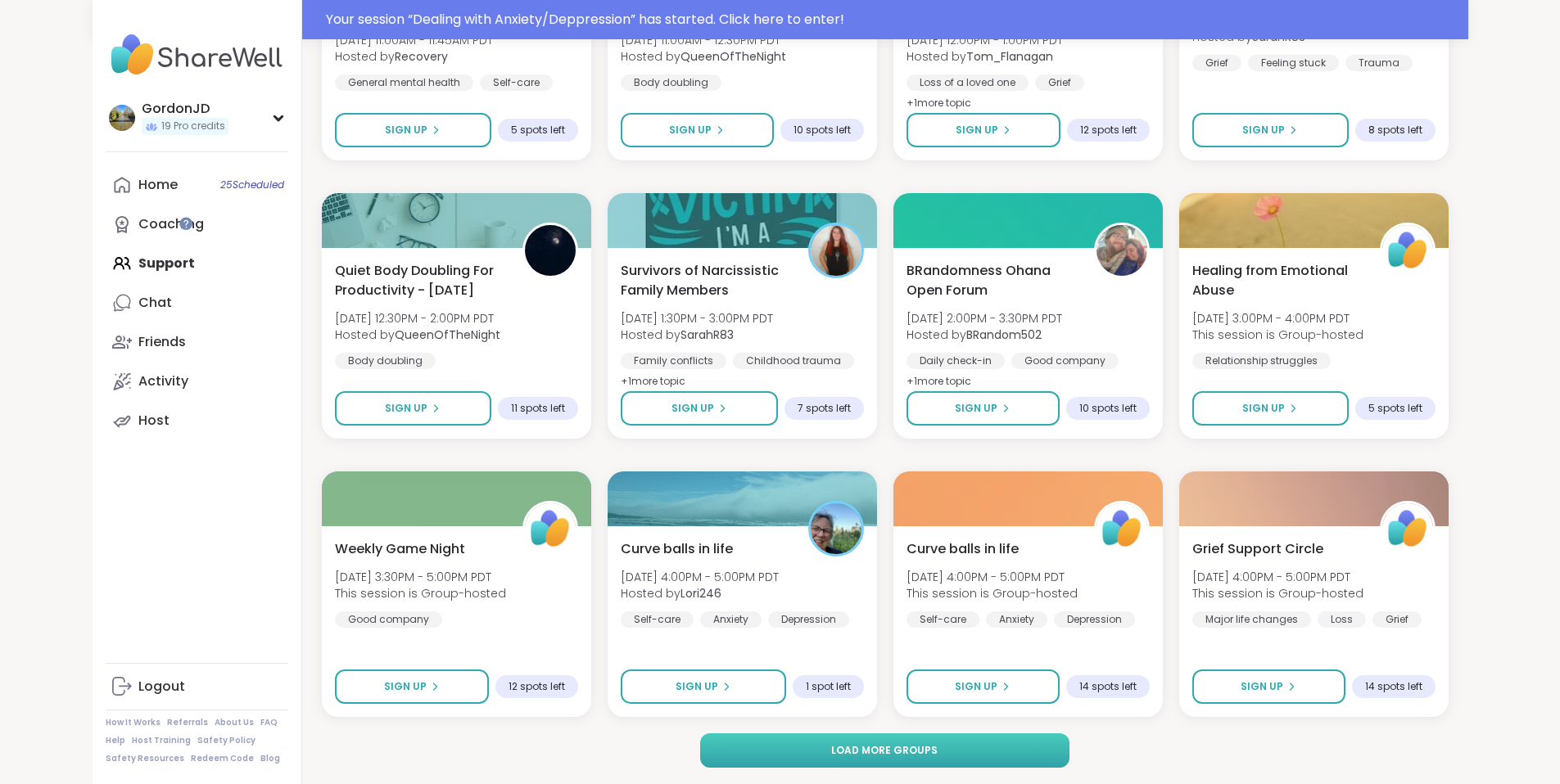
click at [766, 745] on button "Load more groups" at bounding box center [885, 750] width 369 height 34
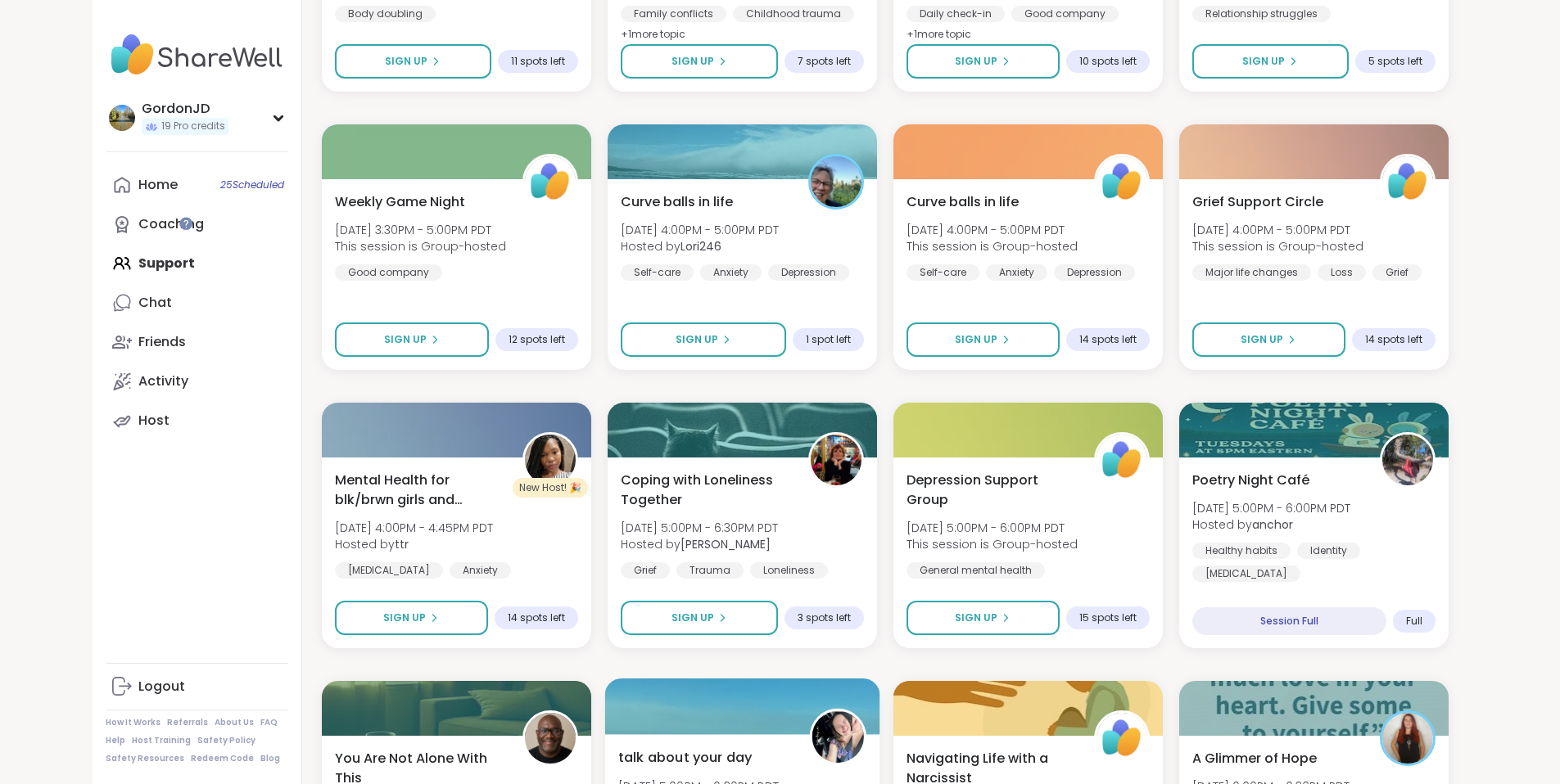
scroll to position [4904, 0]
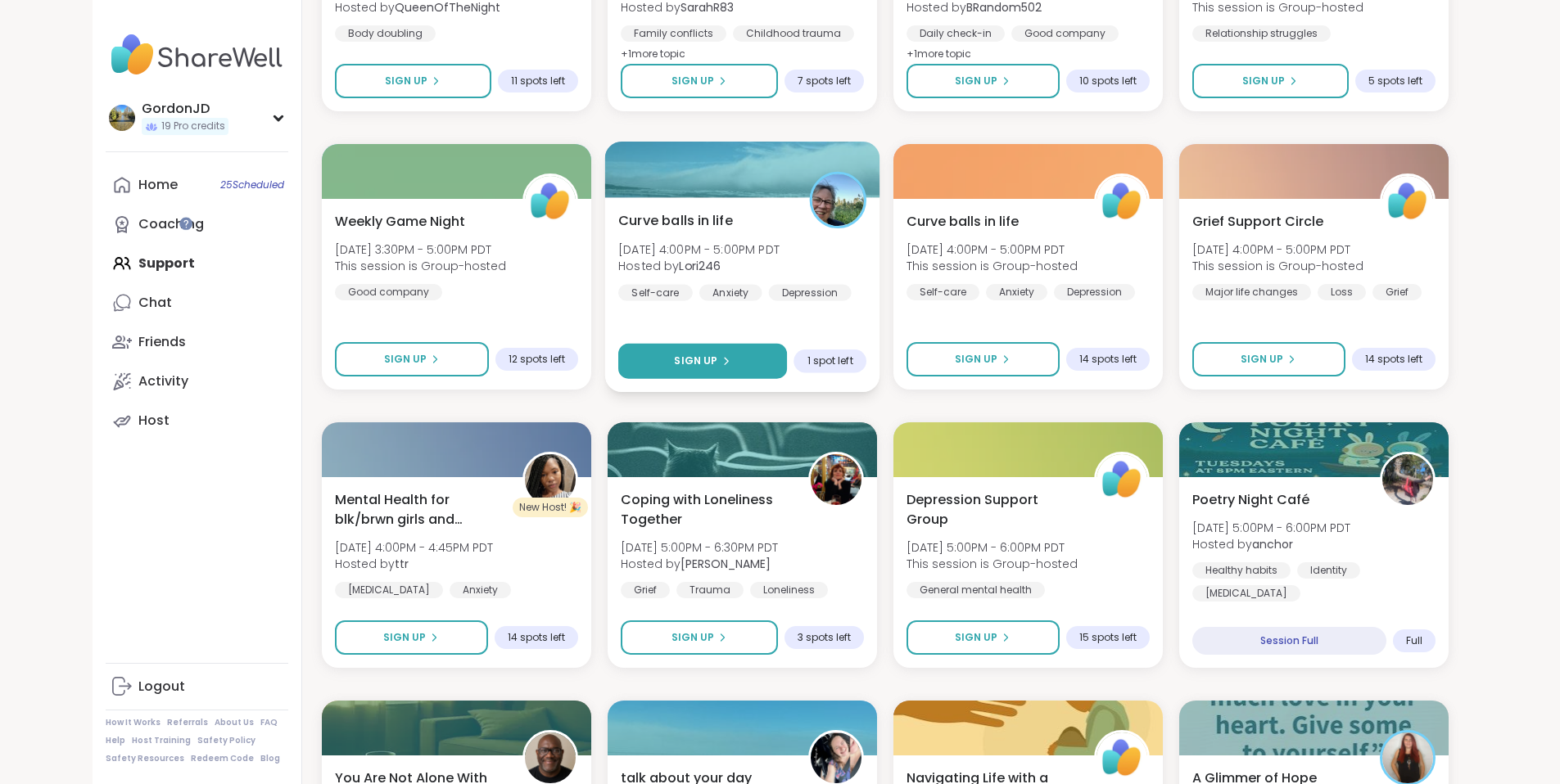
click at [724, 367] on button "Sign Up" at bounding box center [702, 361] width 168 height 35
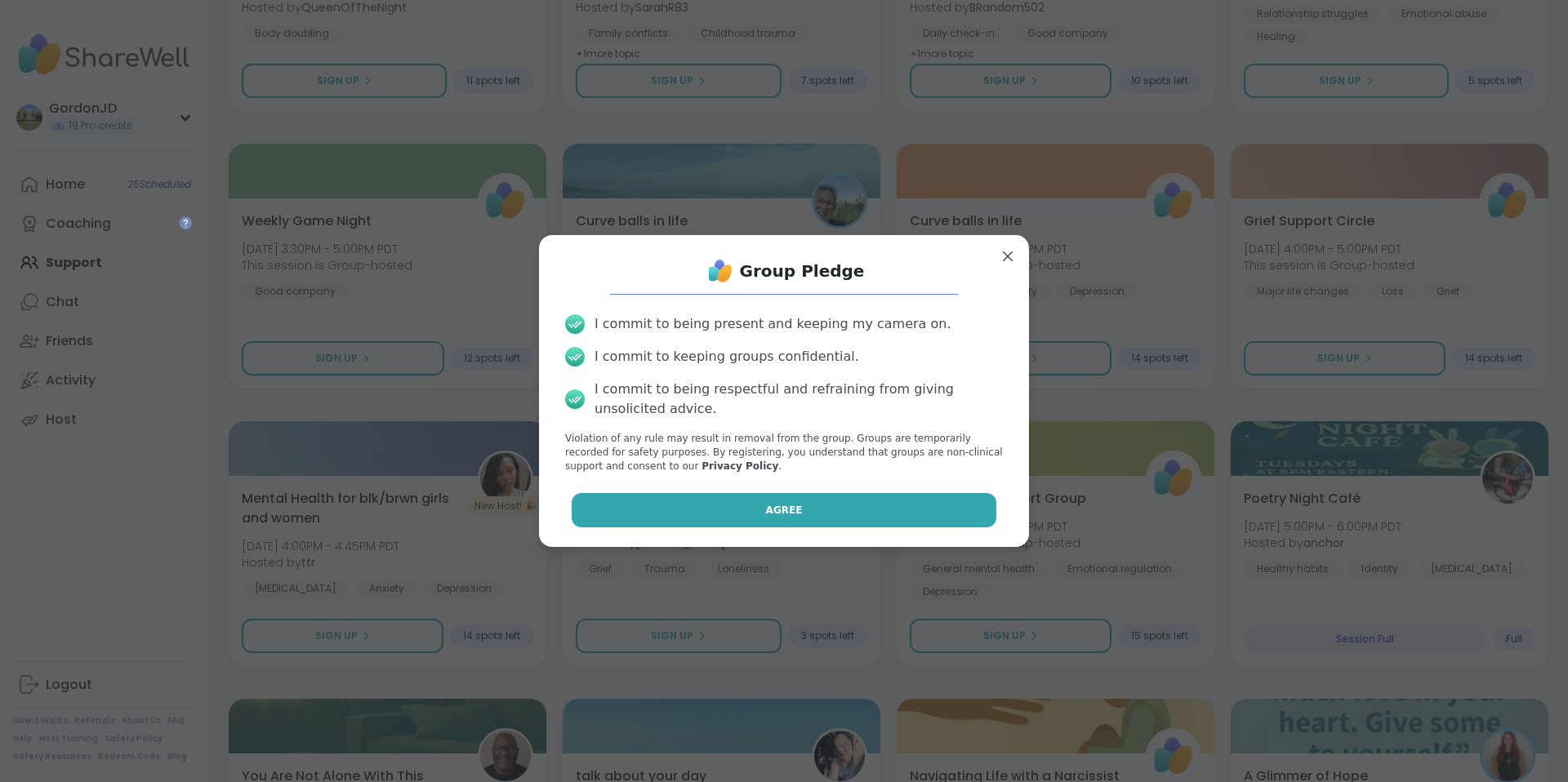
click at [763, 520] on button "Agree" at bounding box center [784, 510] width 425 height 34
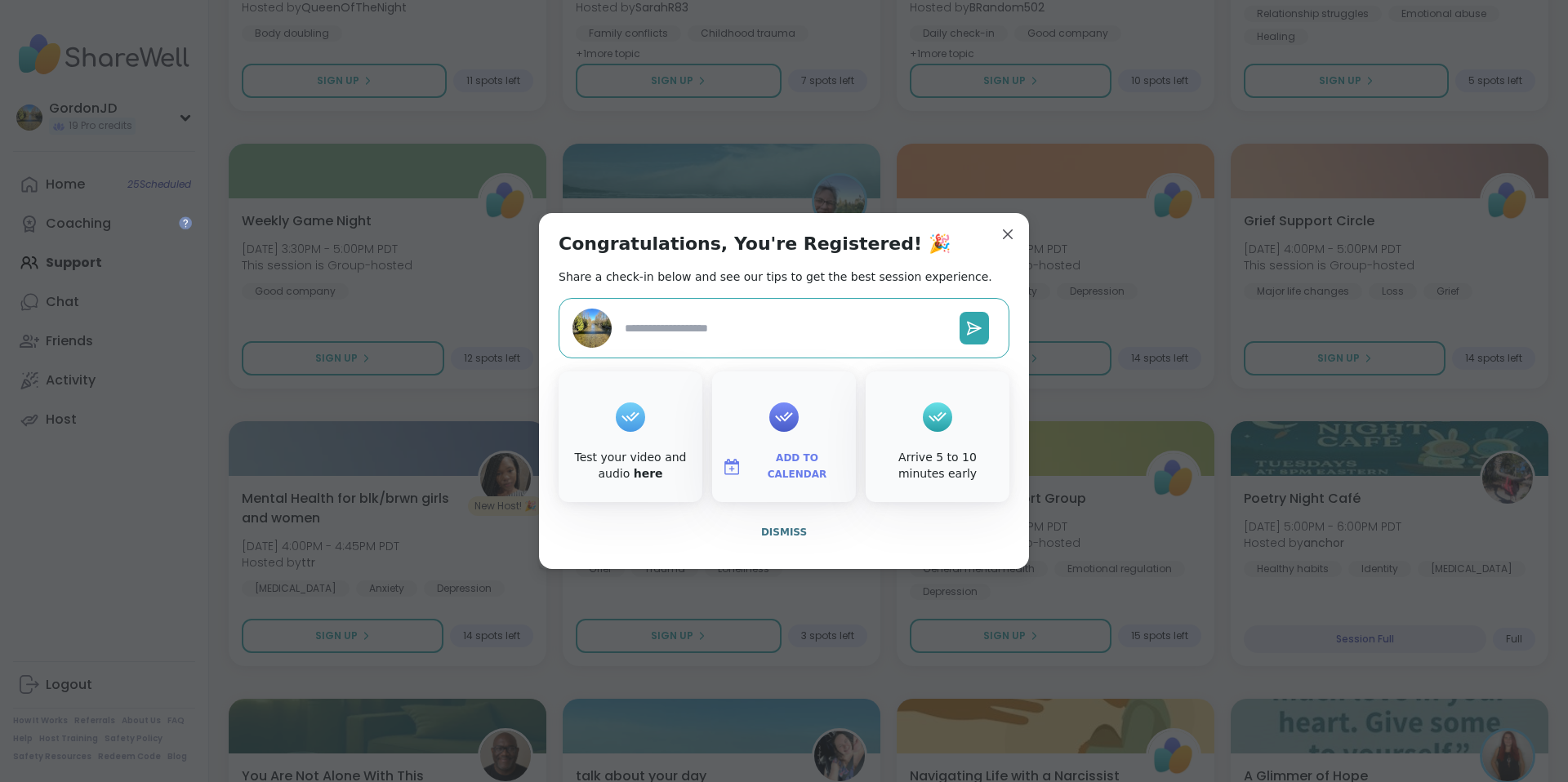
type textarea "*"
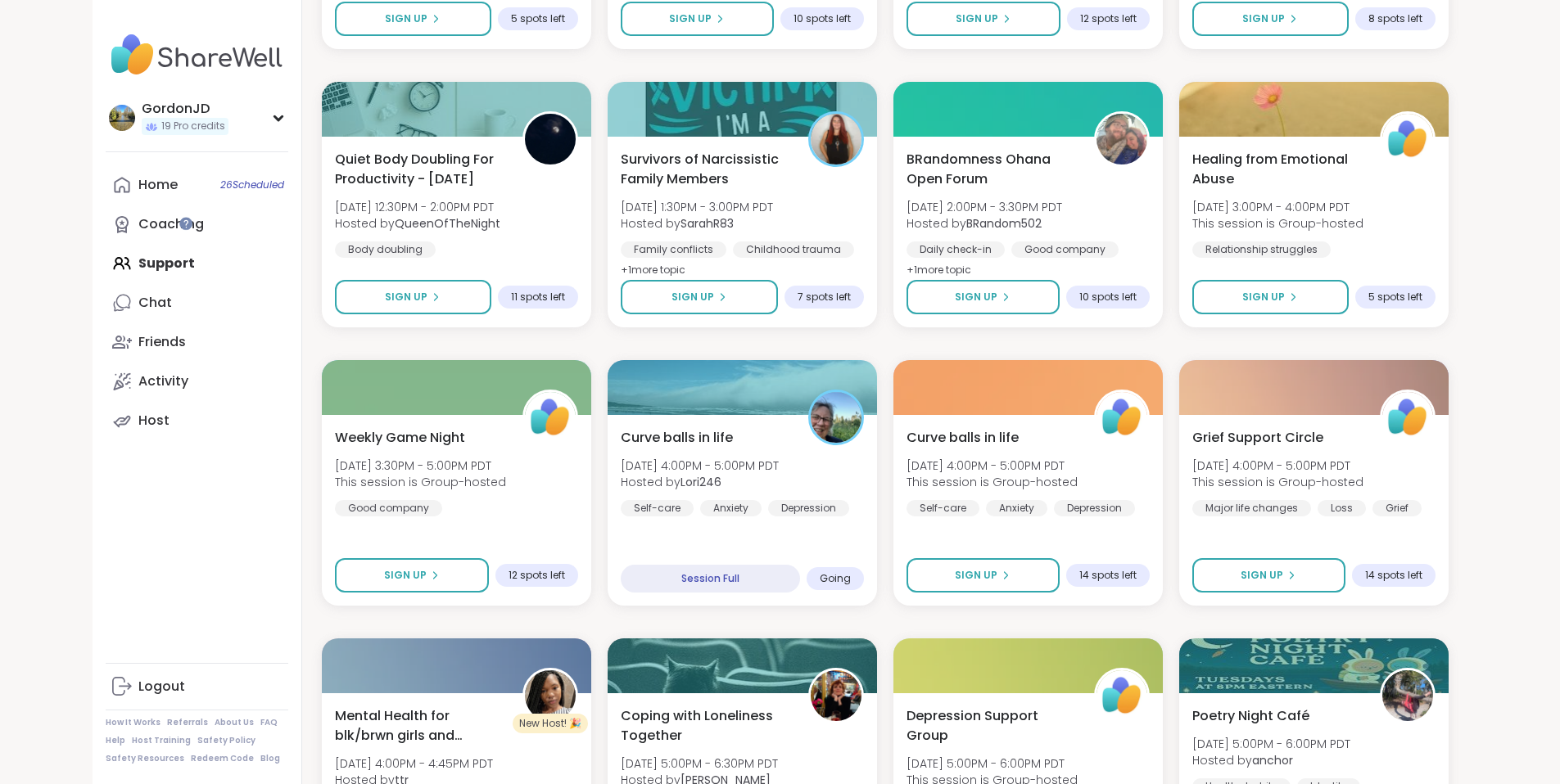
scroll to position [4658, 0]
